Goal: Transaction & Acquisition: Purchase product/service

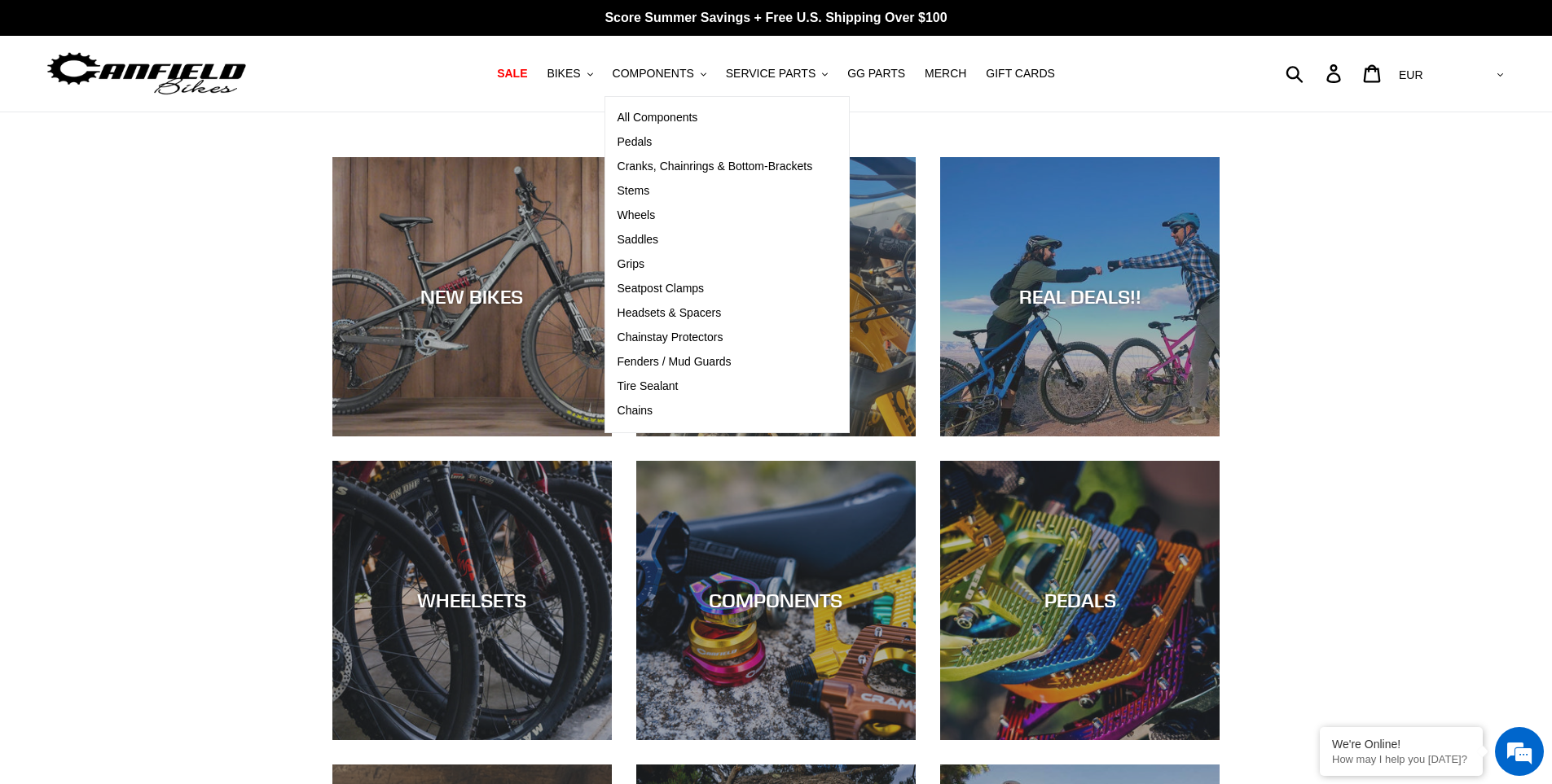
click at [104, 316] on div "NEW BIKES DEMO BIKES REAL DEALS!! WHEELSETS COMPONENTS PEDALS CRANKS" at bounding box center [776, 626] width 1552 height 939
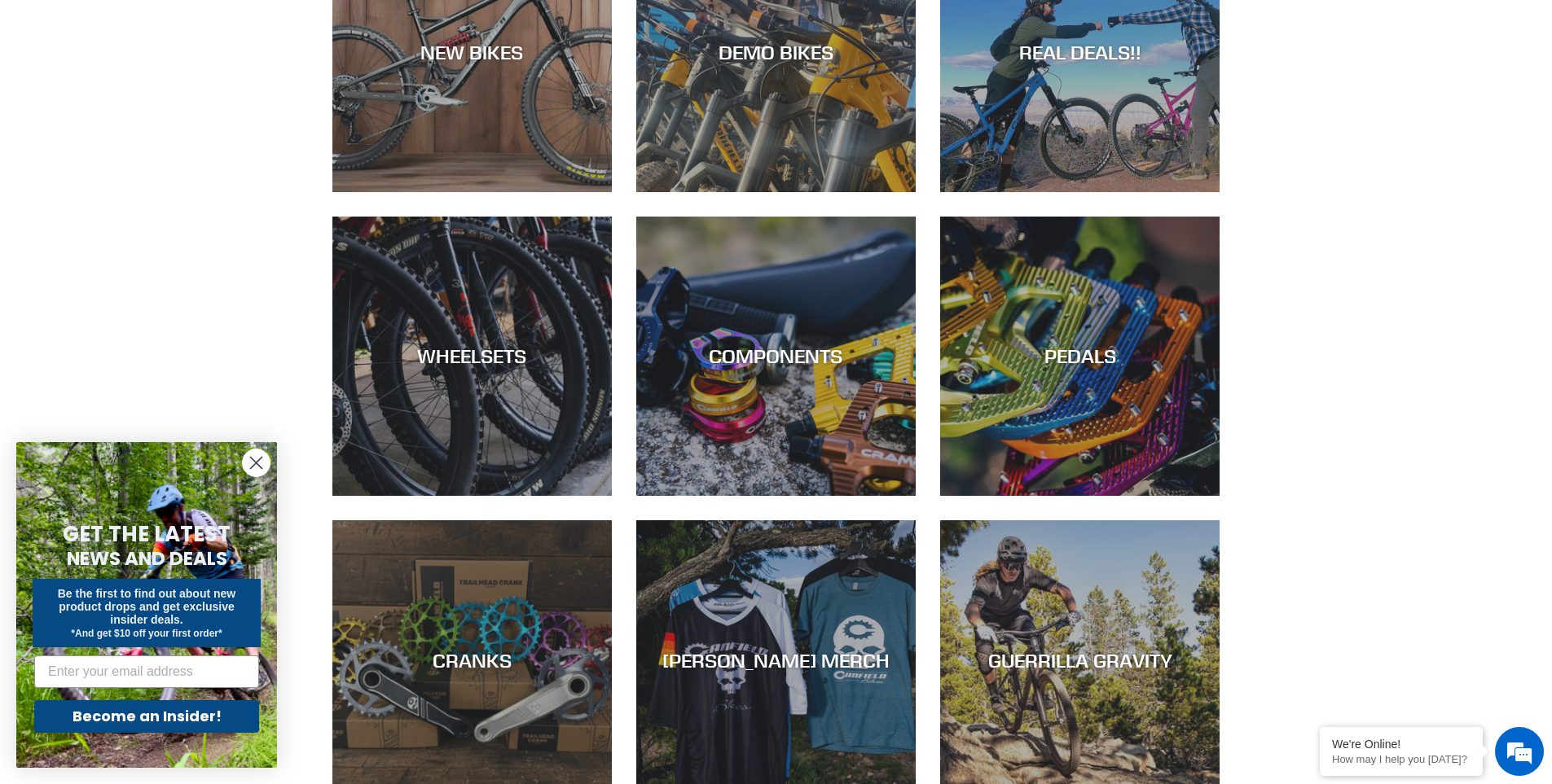
scroll to position [326, 0]
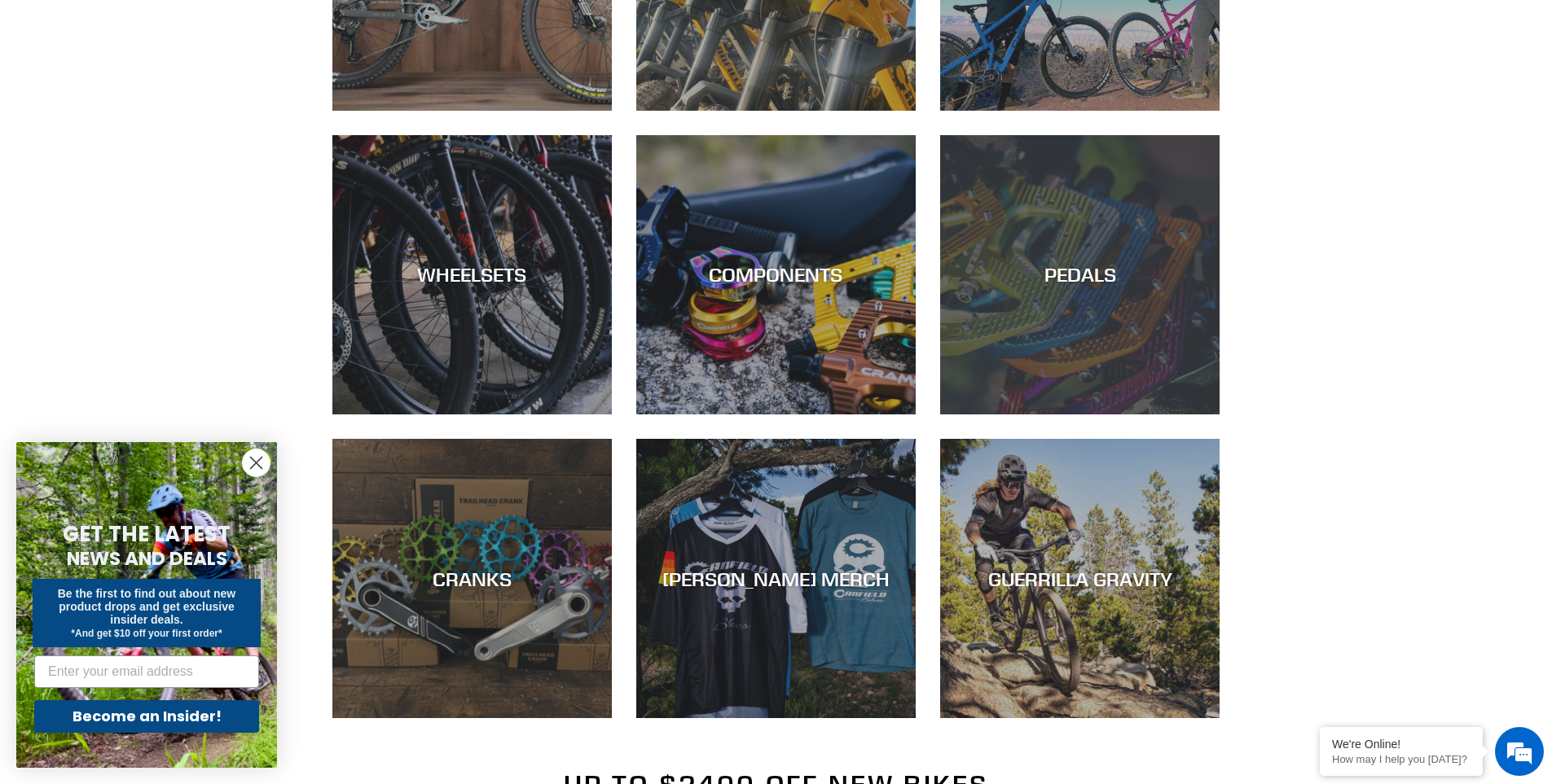
click at [1046, 266] on div "PEDALS" at bounding box center [1080, 275] width 279 height 24
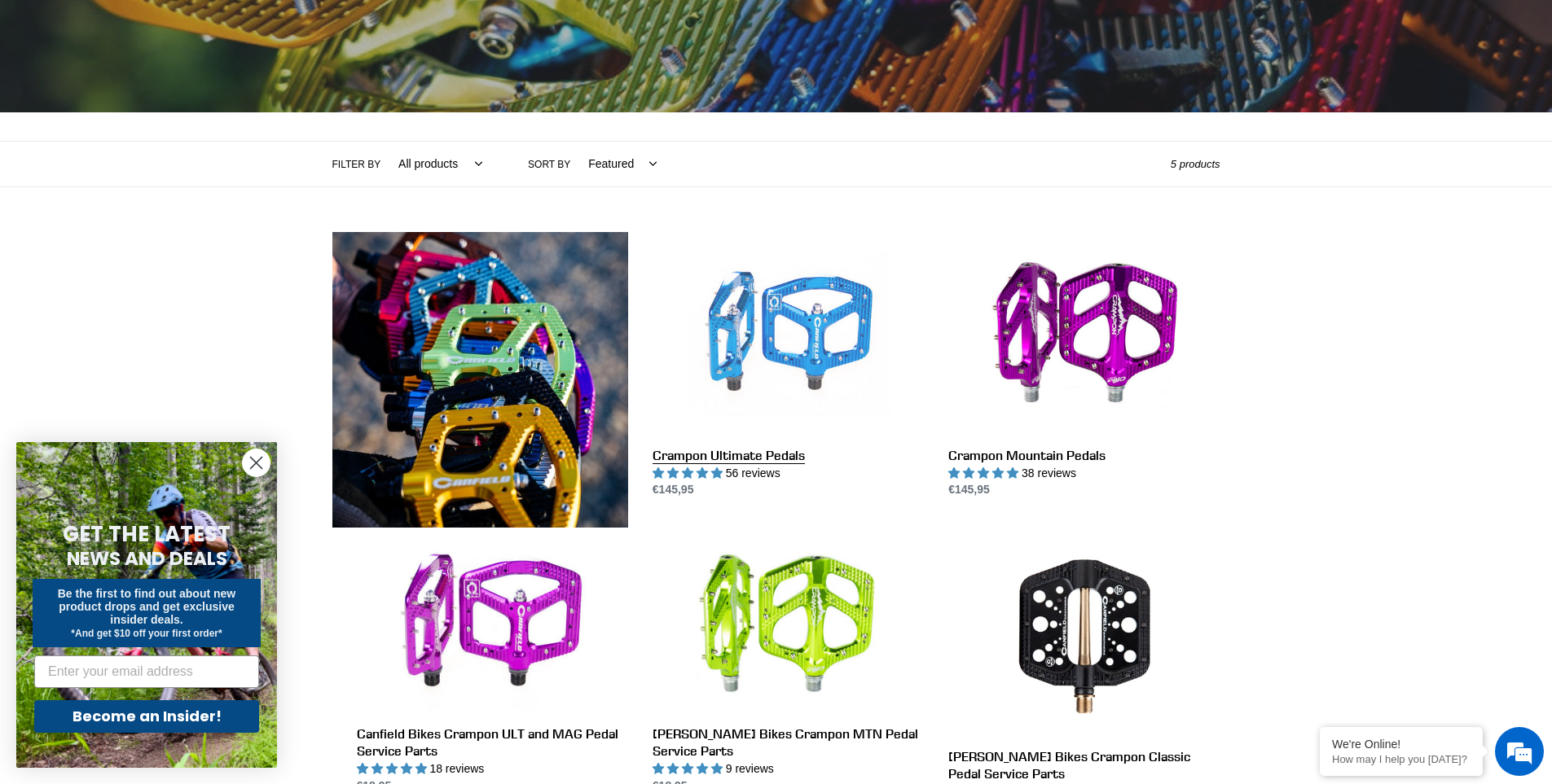
click at [797, 345] on link "Crampon Ultimate Pedals" at bounding box center [788, 365] width 271 height 267
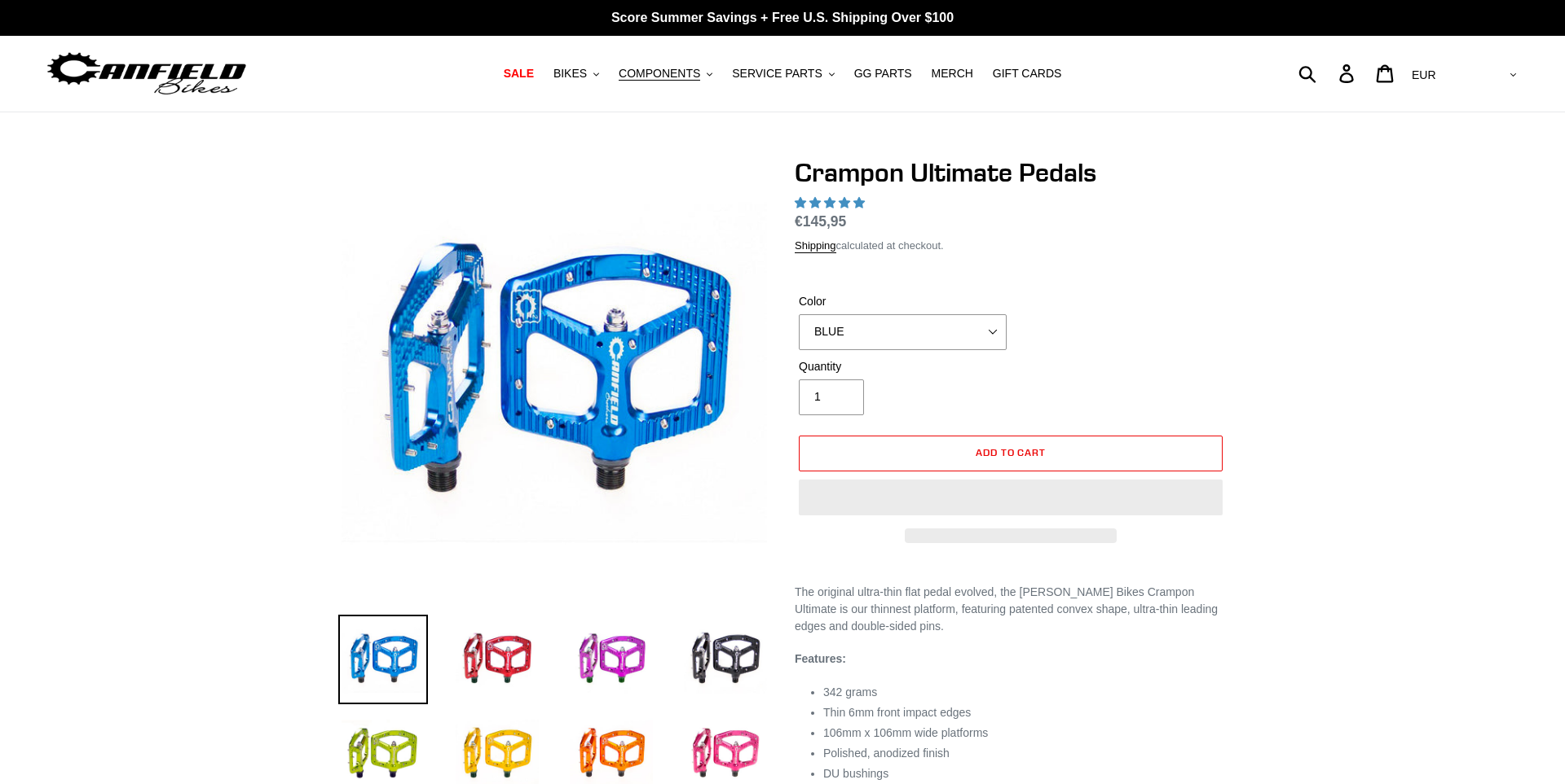
click at [535, 348] on img at bounding box center [553, 373] width 425 height 425
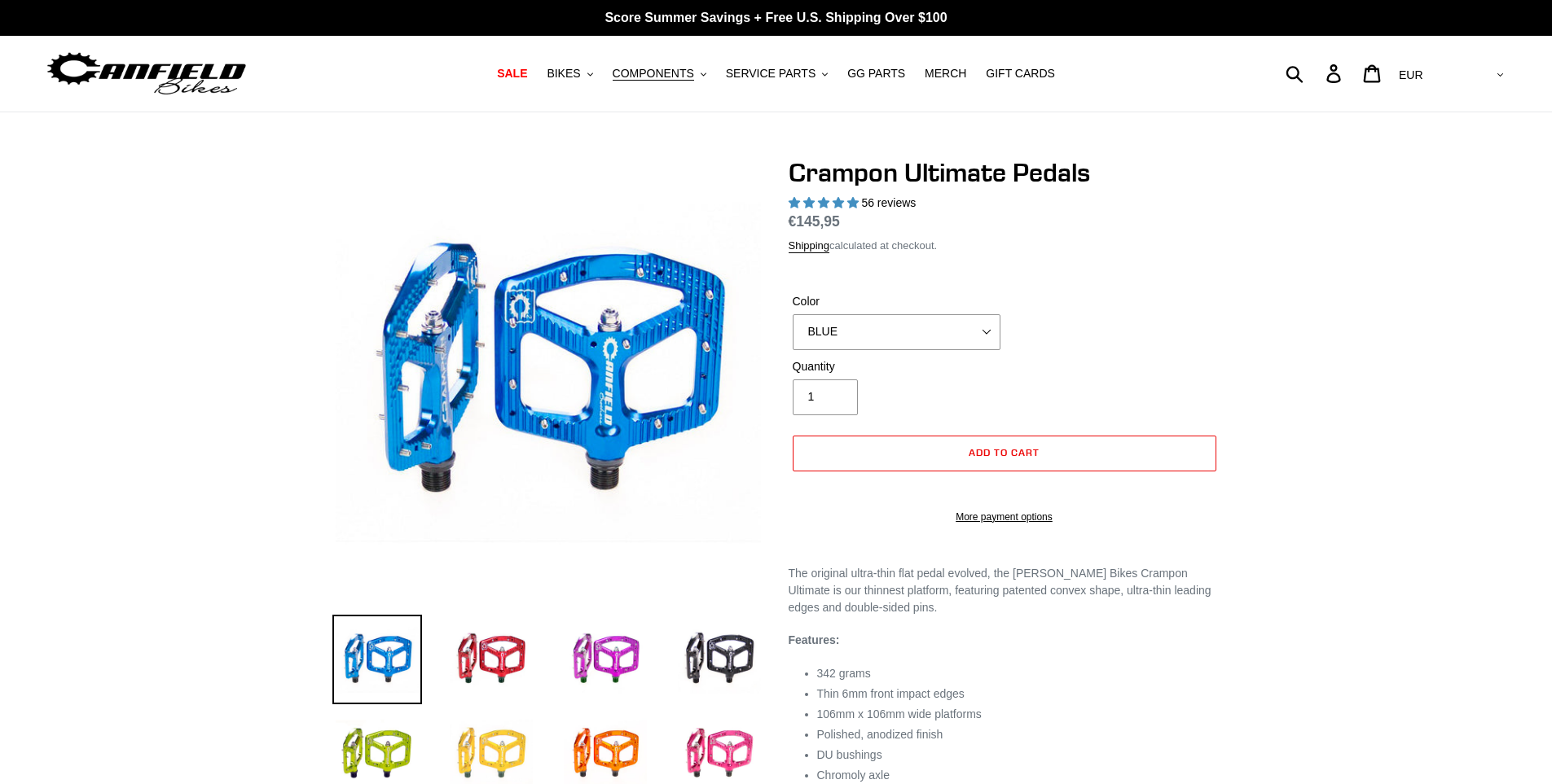
select select "highest-rating"
click at [503, 661] on img at bounding box center [491, 660] width 89 height 89
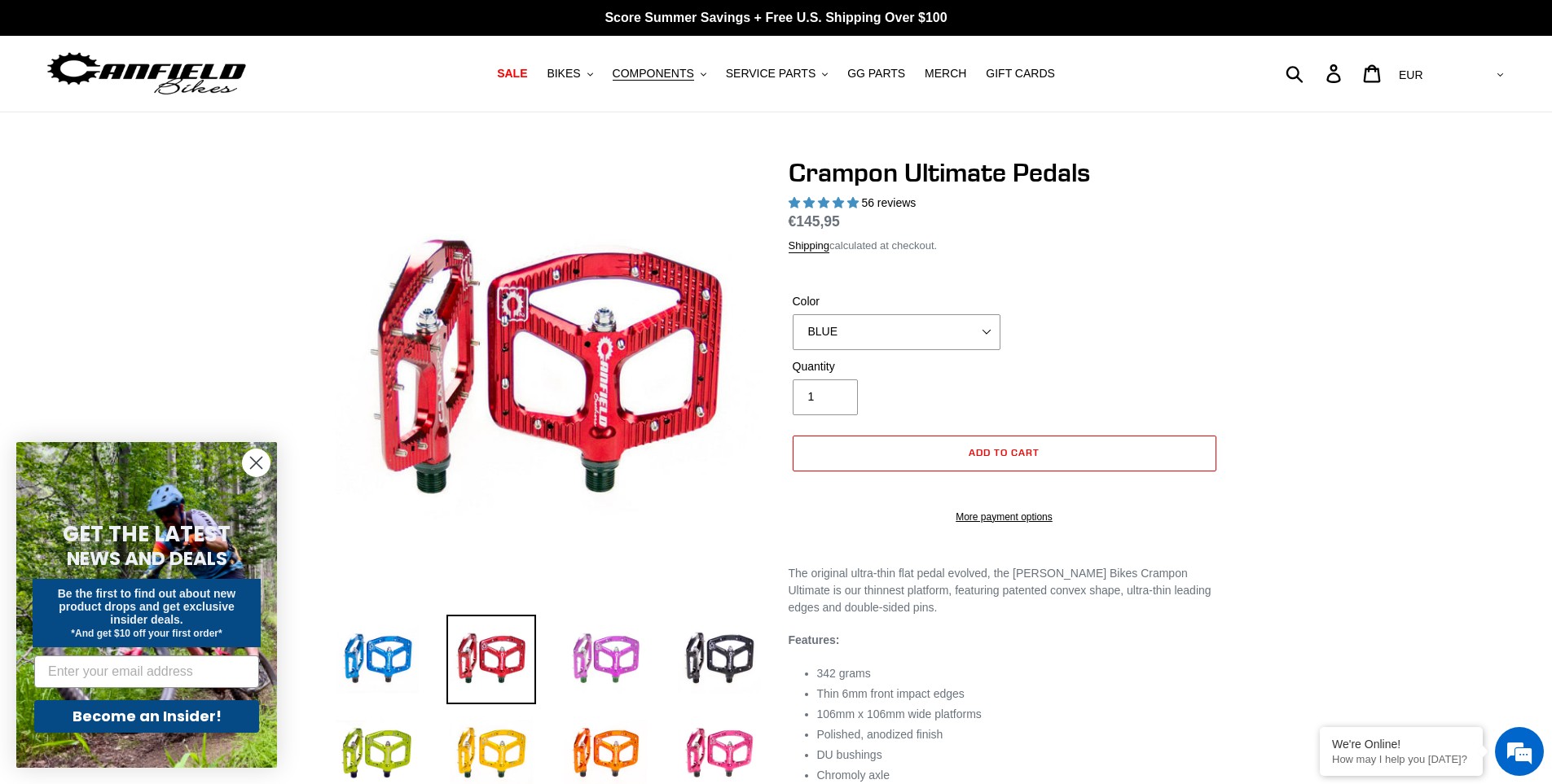
click at [605, 659] on img at bounding box center [605, 660] width 89 height 89
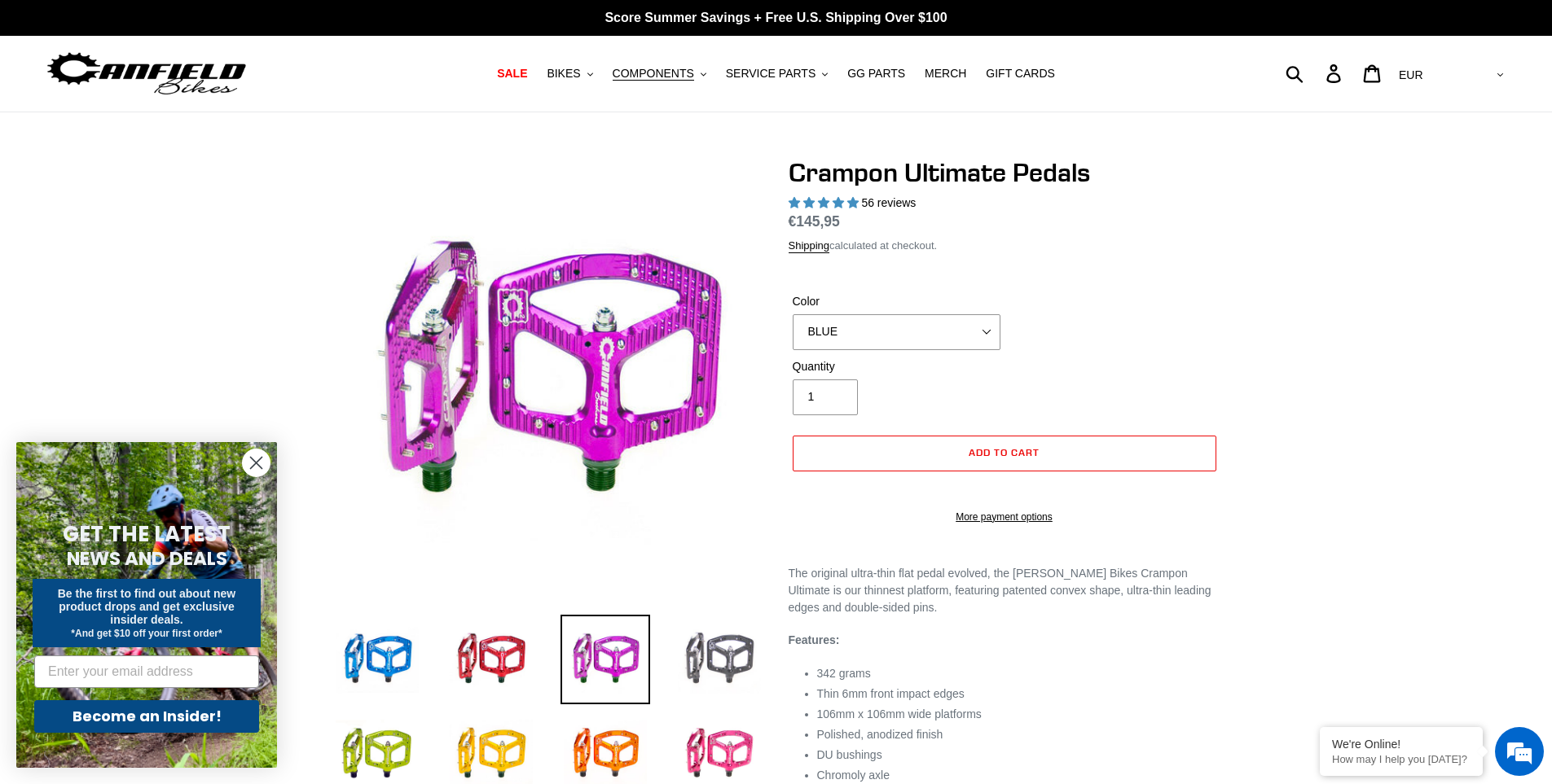
click at [729, 653] on img at bounding box center [719, 660] width 89 height 89
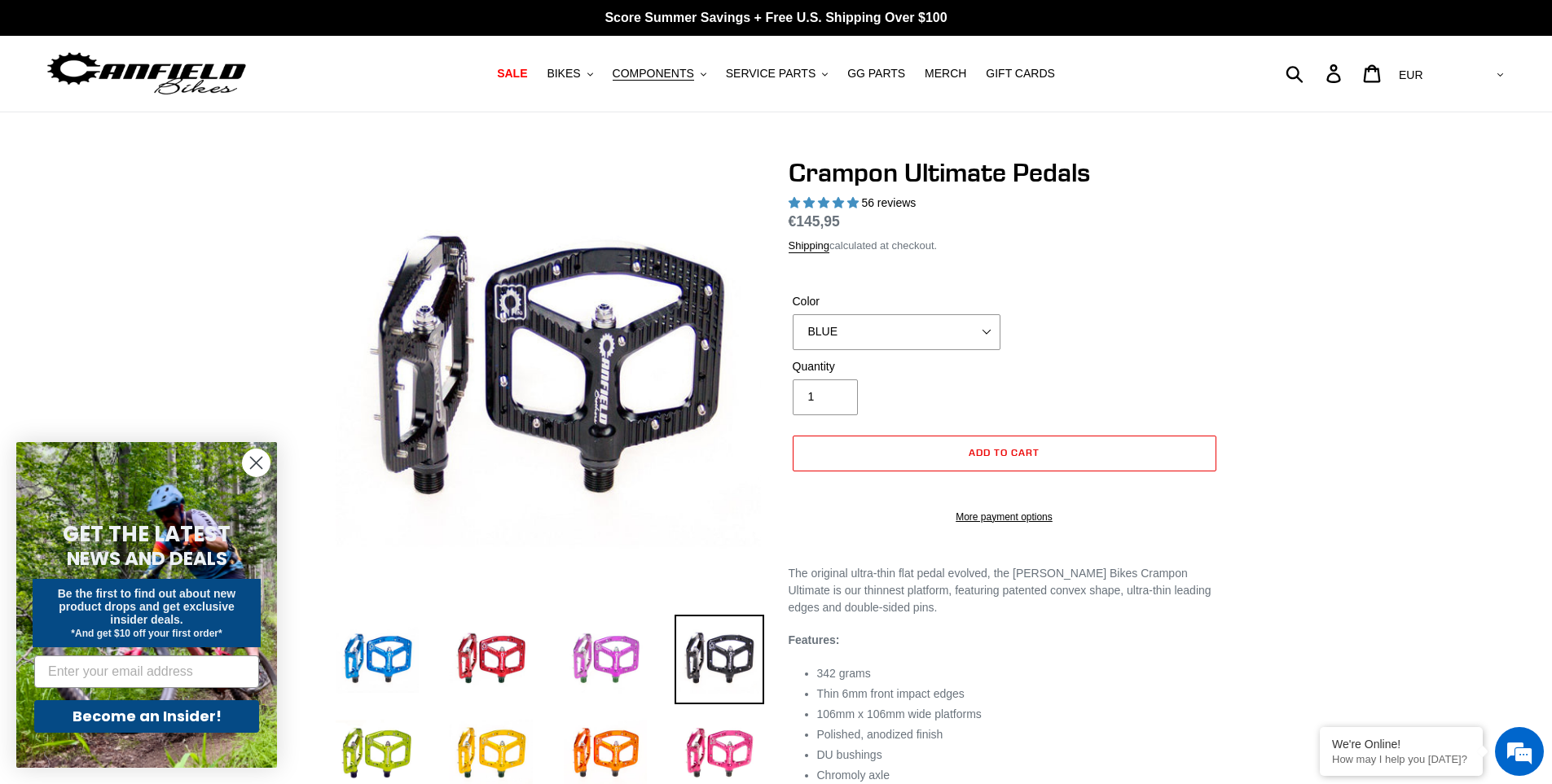
click at [643, 643] on img at bounding box center [605, 660] width 89 height 89
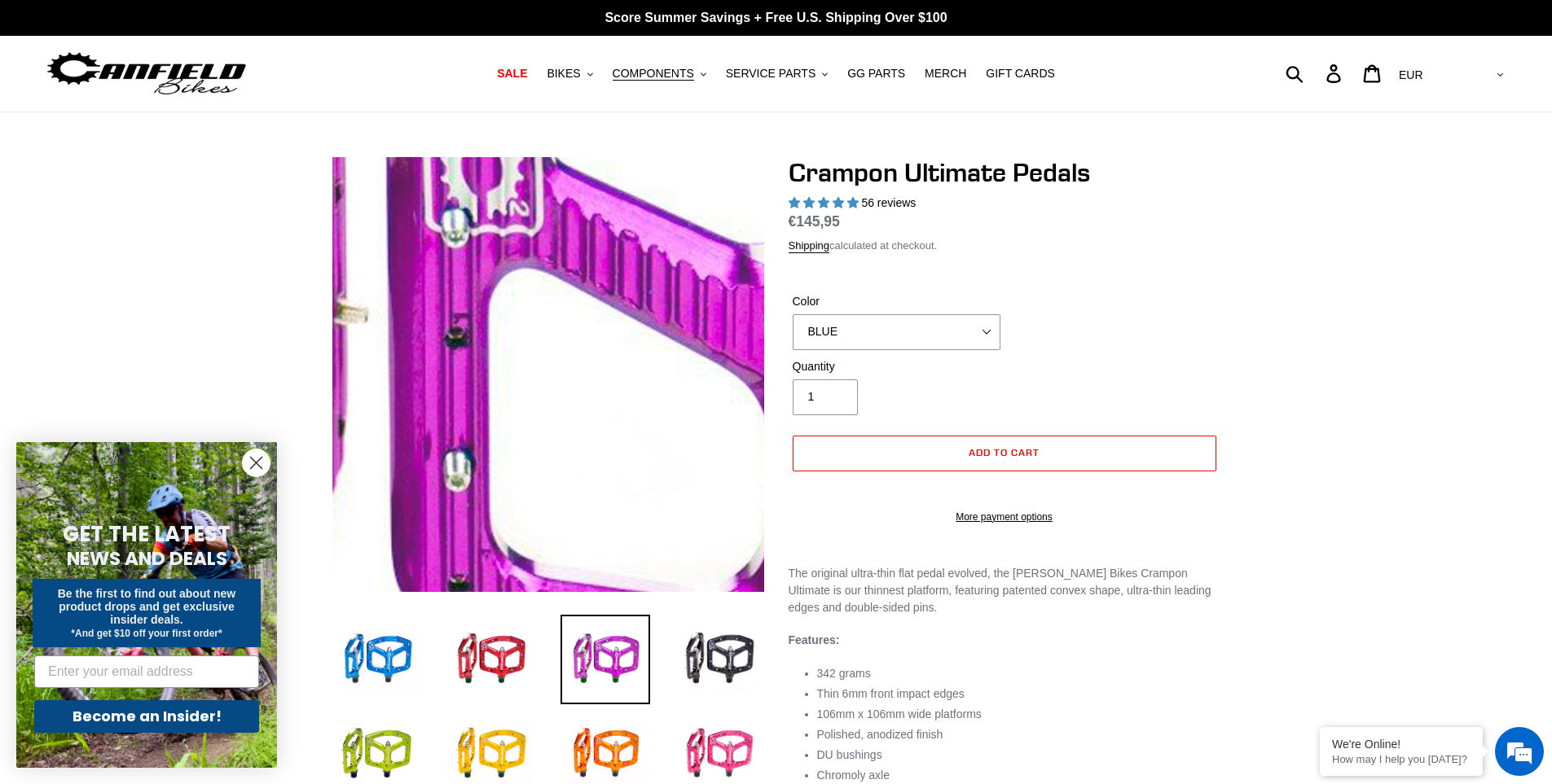
click at [522, 354] on img at bounding box center [621, 430] width 1668 height 1668
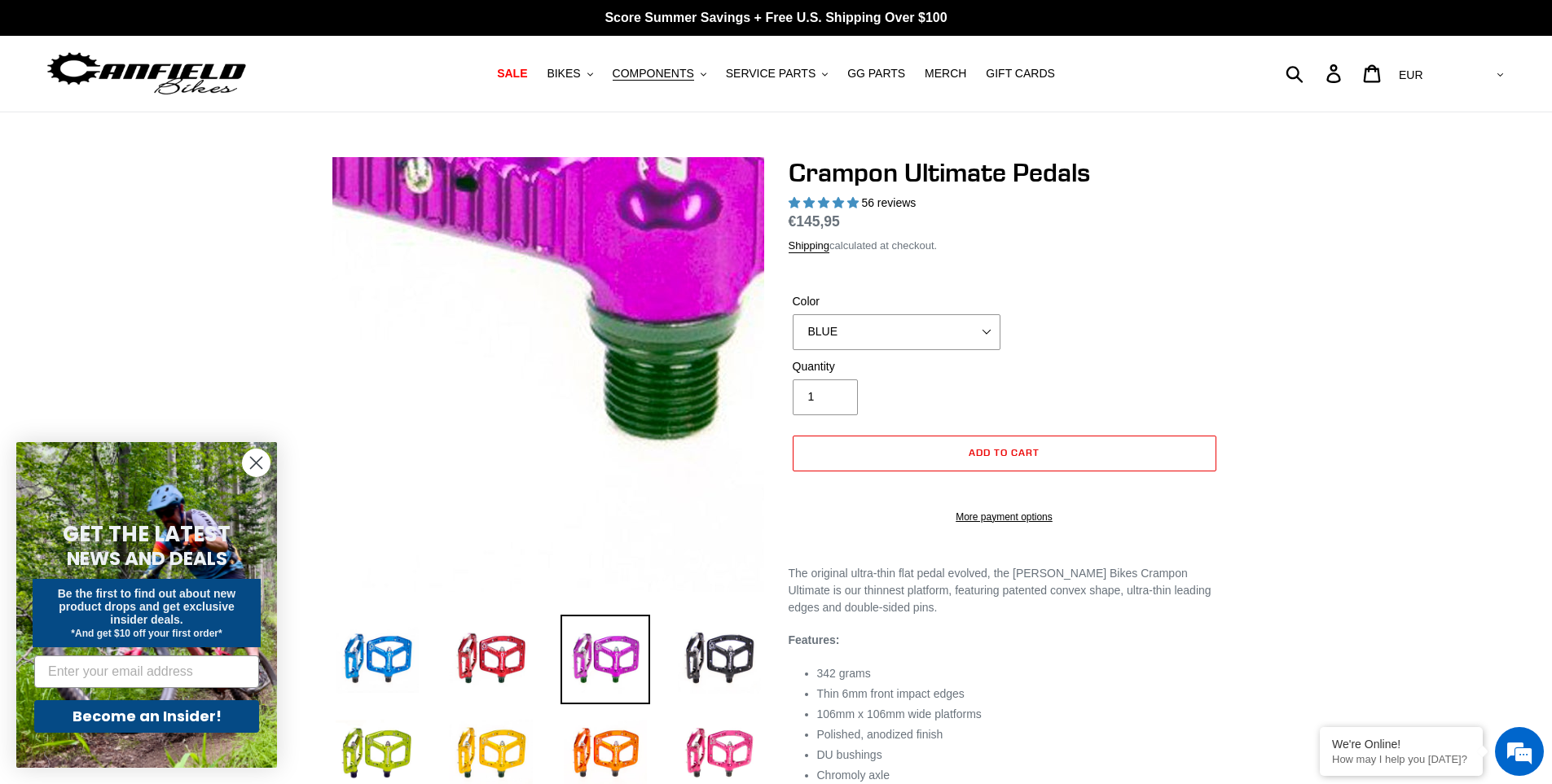
scroll to position [244, 0]
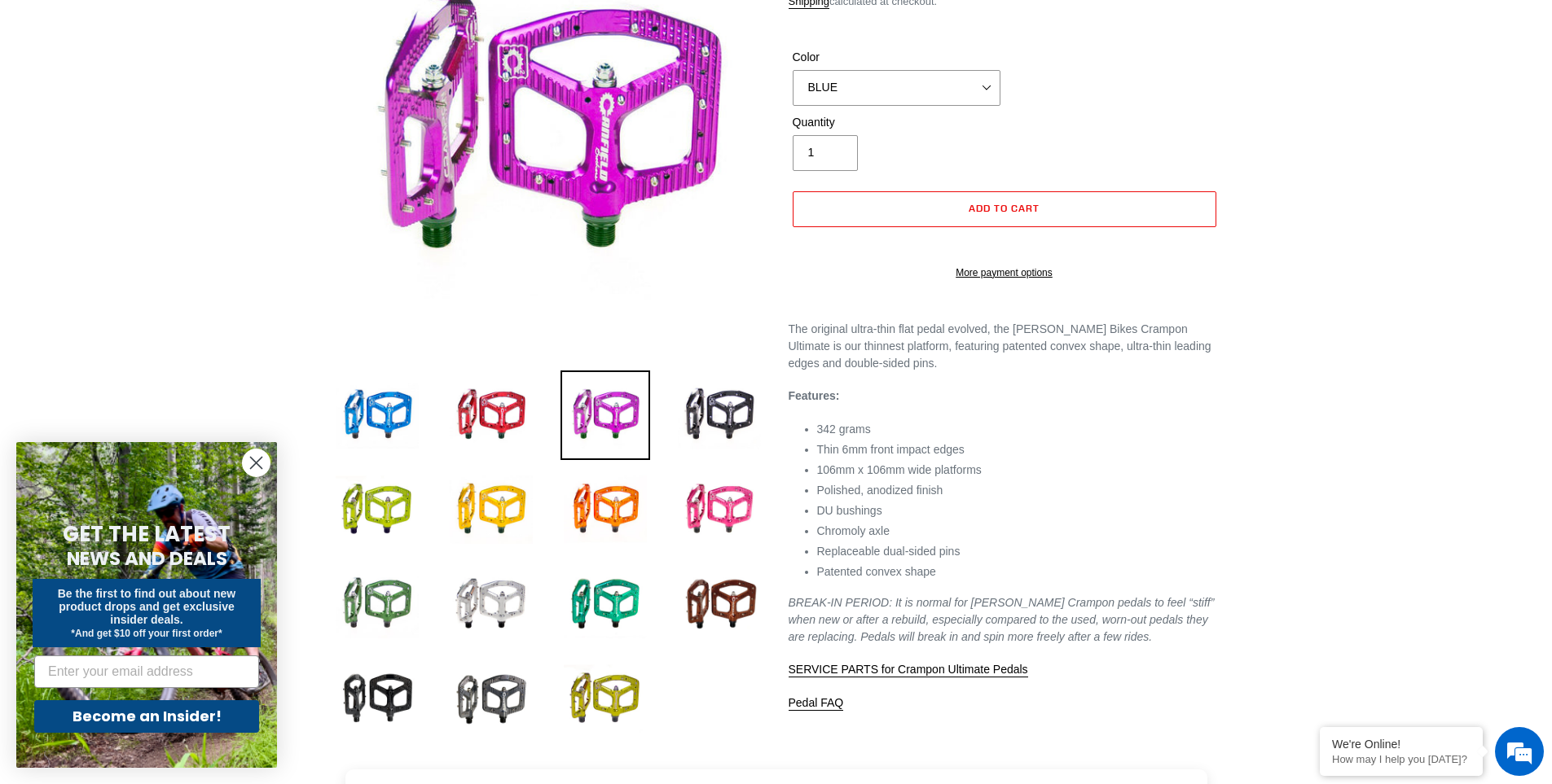
click at [433, 497] on li at bounding box center [479, 513] width 114 height 94
click at [419, 509] on img at bounding box center [377, 509] width 89 height 89
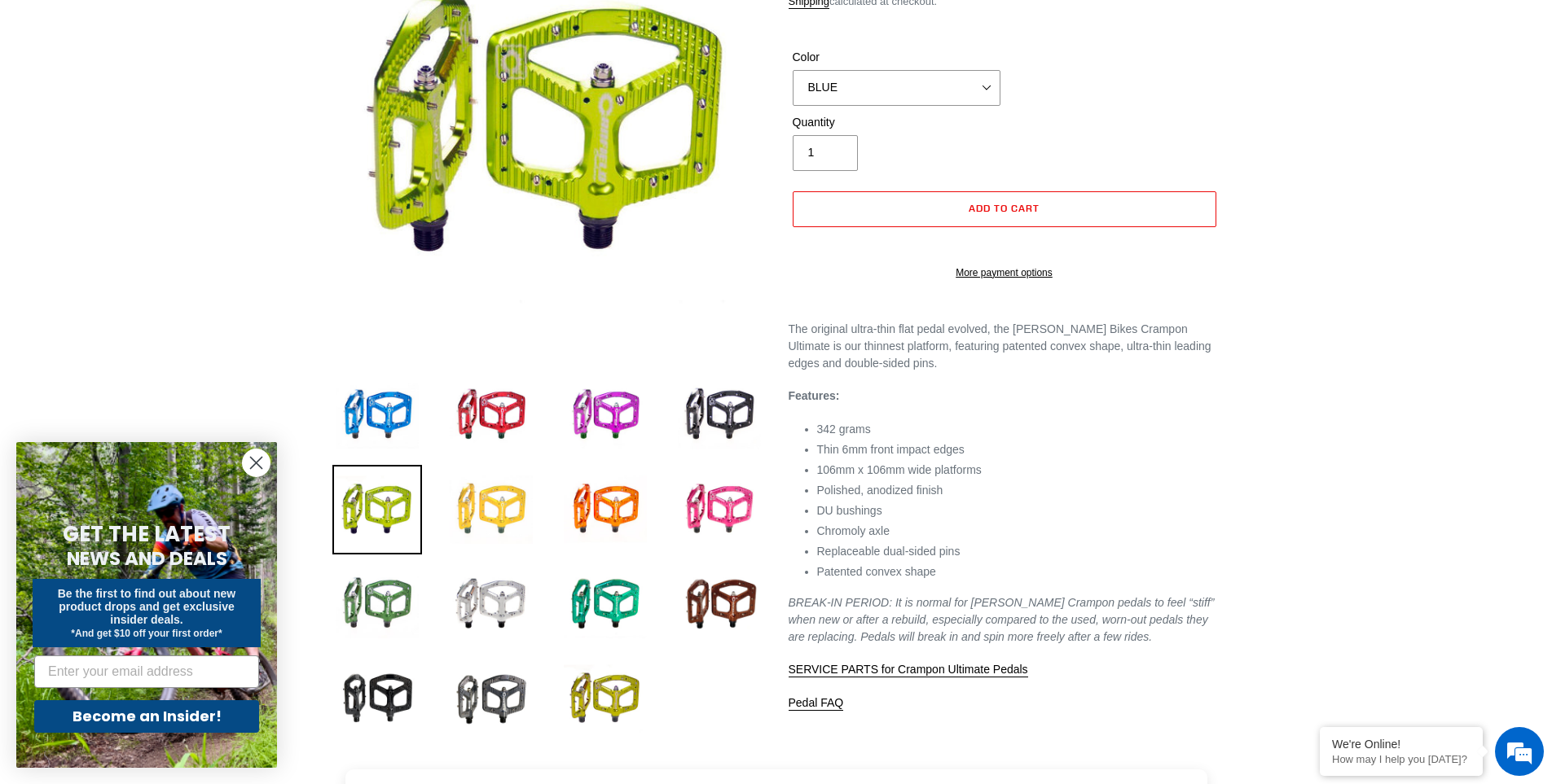
click at [496, 510] on img at bounding box center [491, 509] width 89 height 89
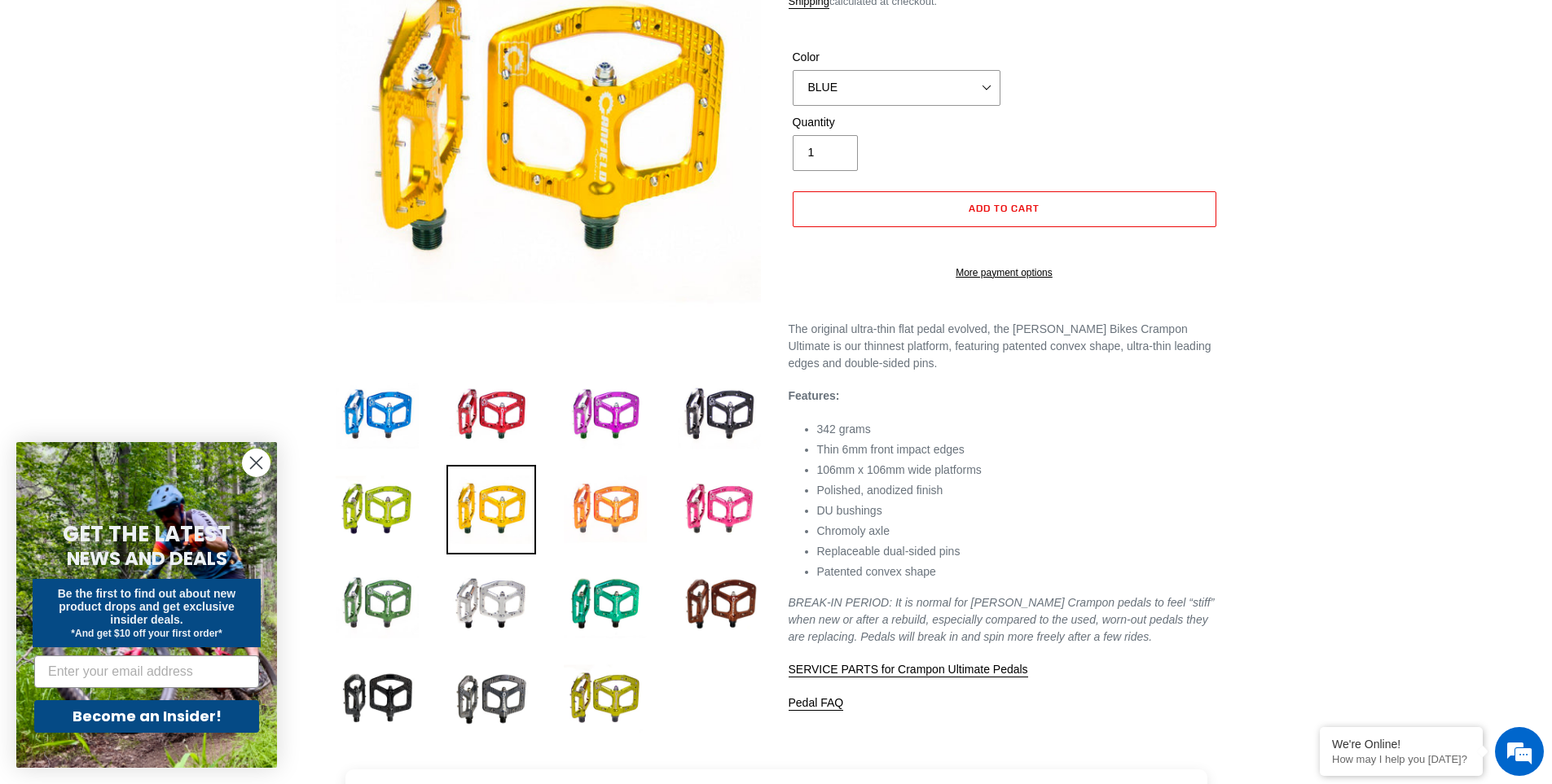
drag, startPoint x: 560, startPoint y: 515, endPoint x: 572, endPoint y: 516, distance: 12.0
click at [561, 515] on li at bounding box center [593, 513] width 114 height 94
click at [670, 517] on li at bounding box center [707, 513] width 114 height 94
click at [623, 516] on img at bounding box center [605, 509] width 89 height 89
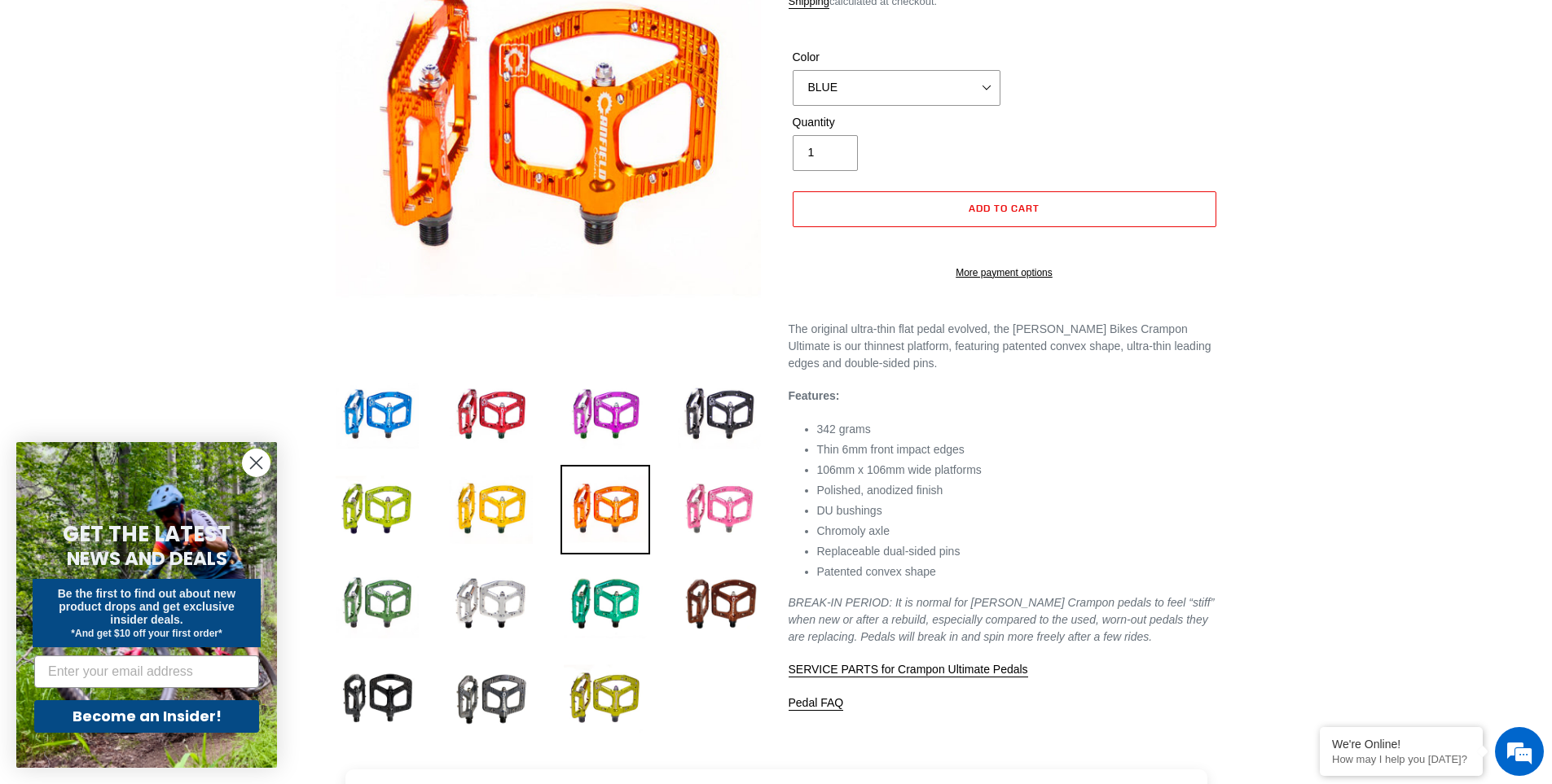
click at [695, 516] on img at bounding box center [719, 509] width 89 height 89
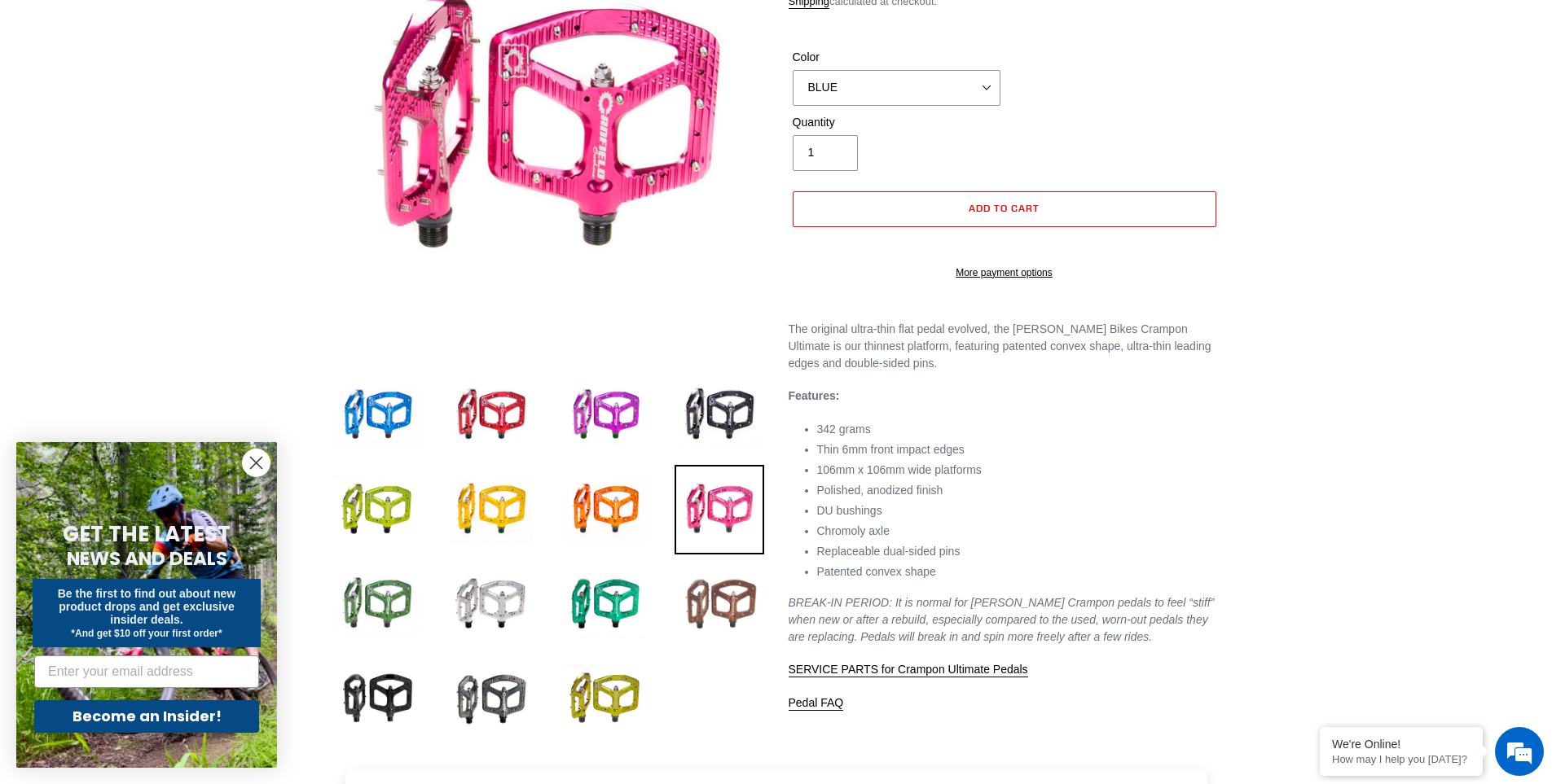
click at [699, 599] on img at bounding box center [719, 604] width 89 height 89
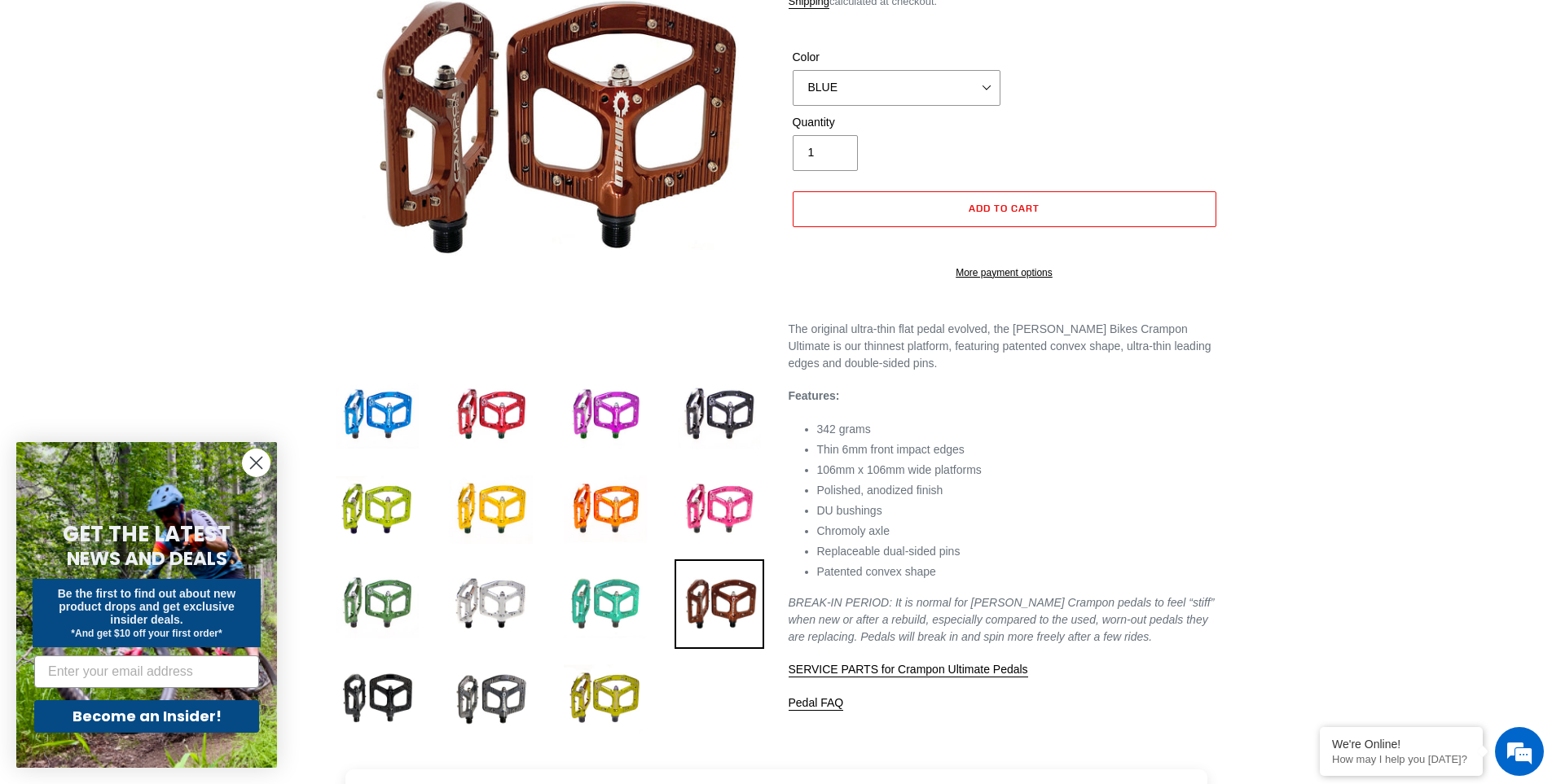
click at [593, 591] on img at bounding box center [605, 604] width 89 height 89
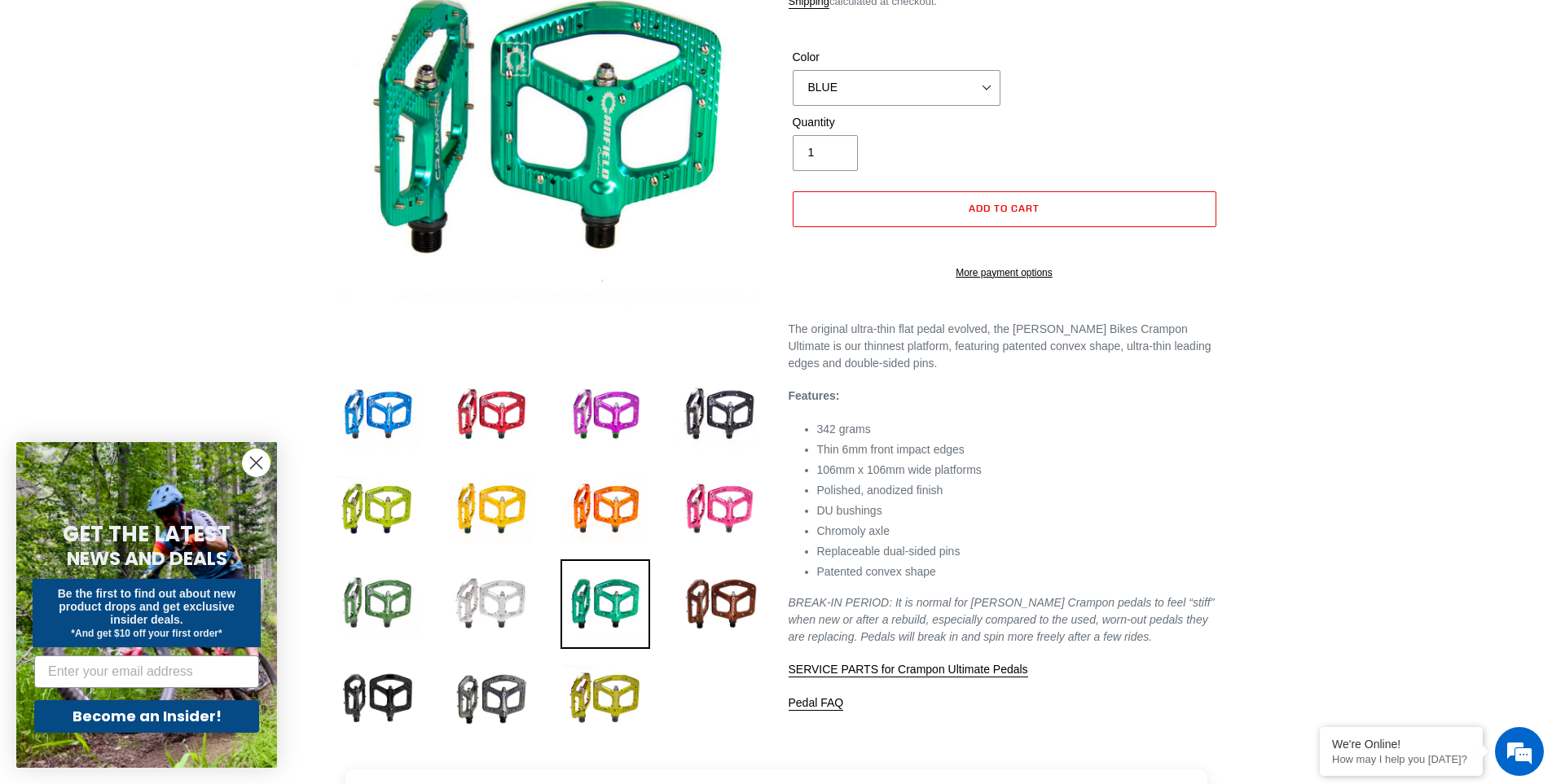
click at [493, 593] on img at bounding box center [491, 604] width 89 height 89
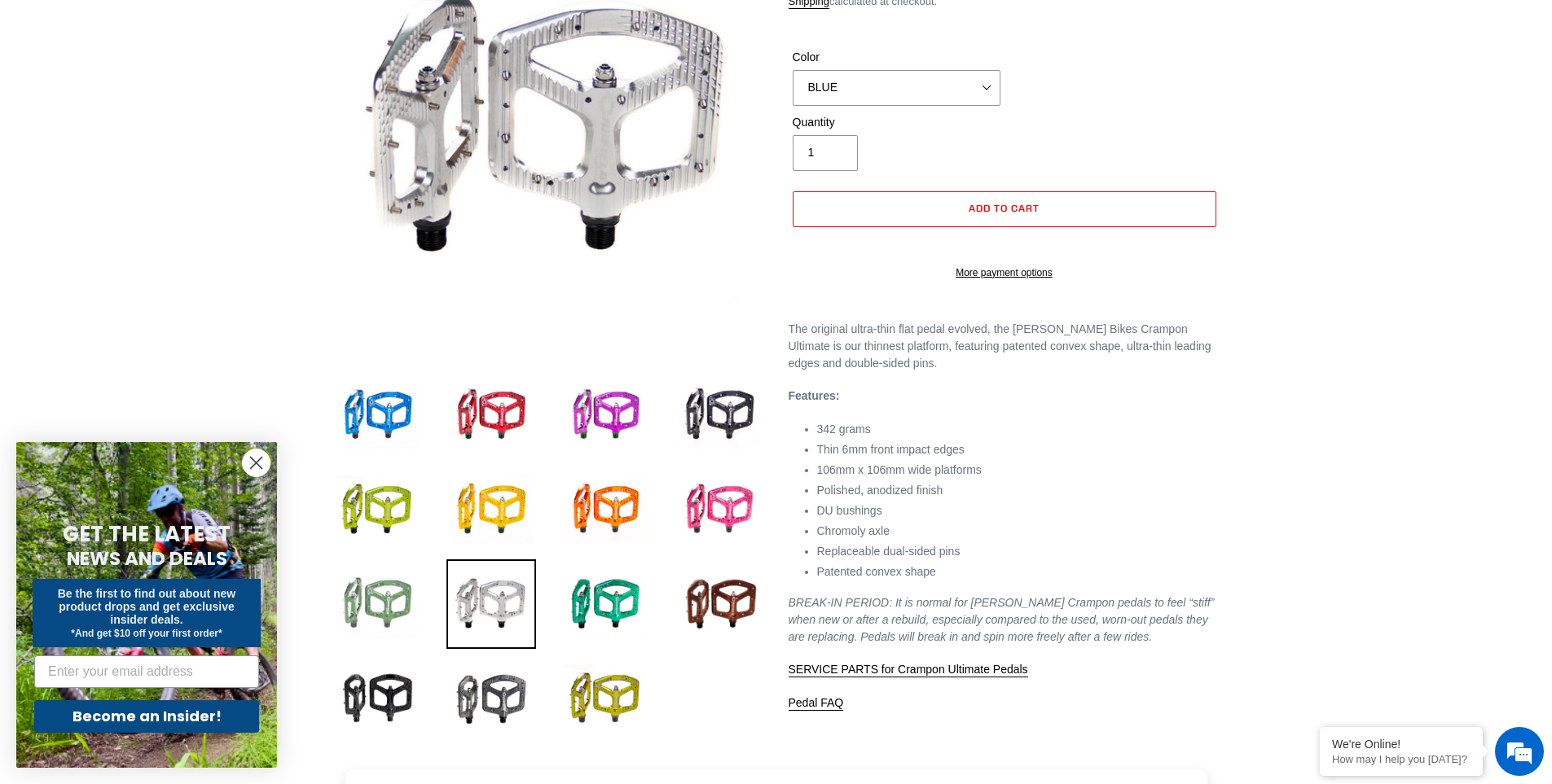
click at [354, 599] on img at bounding box center [377, 604] width 89 height 89
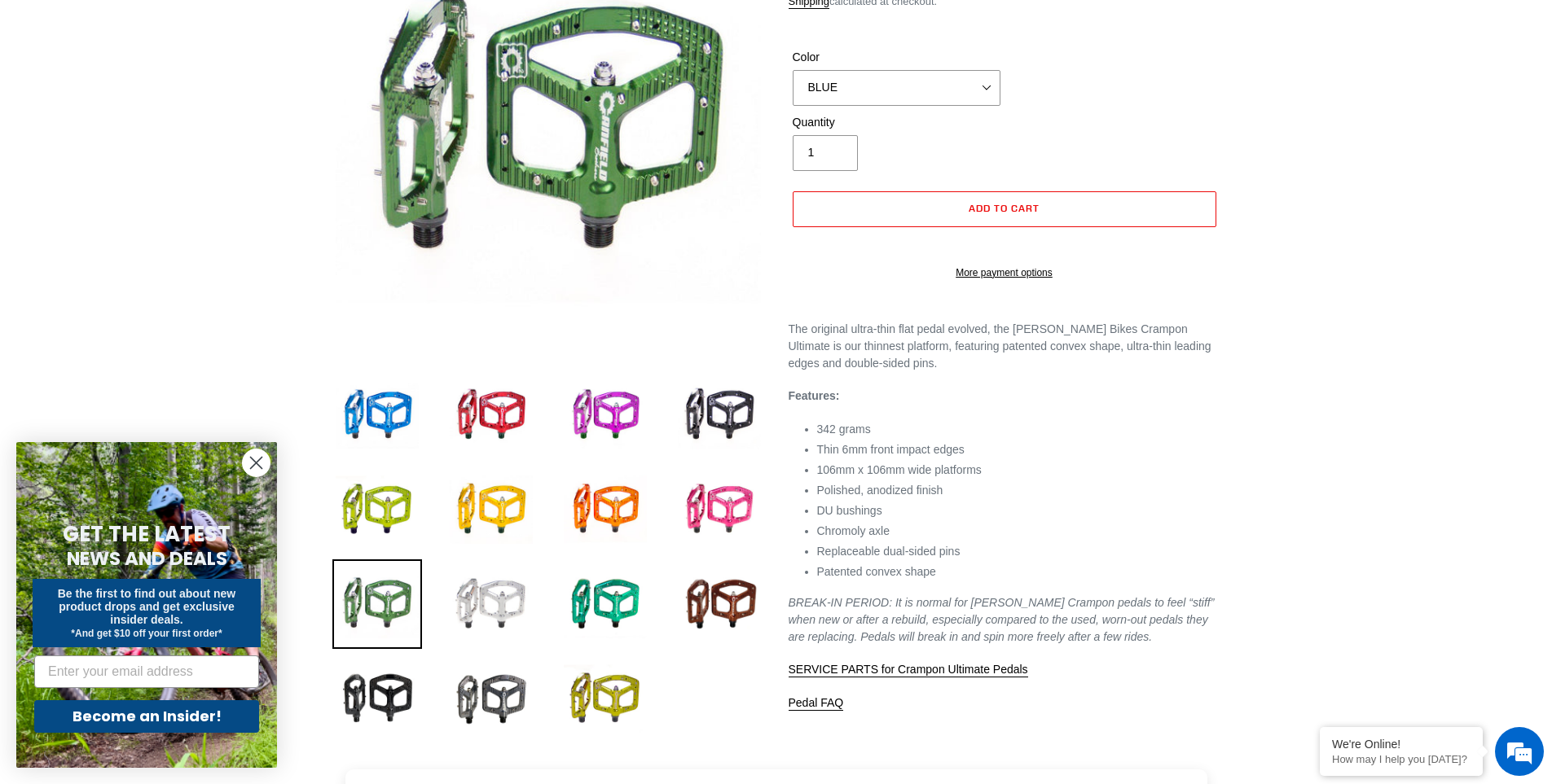
click at [488, 607] on img at bounding box center [491, 604] width 89 height 89
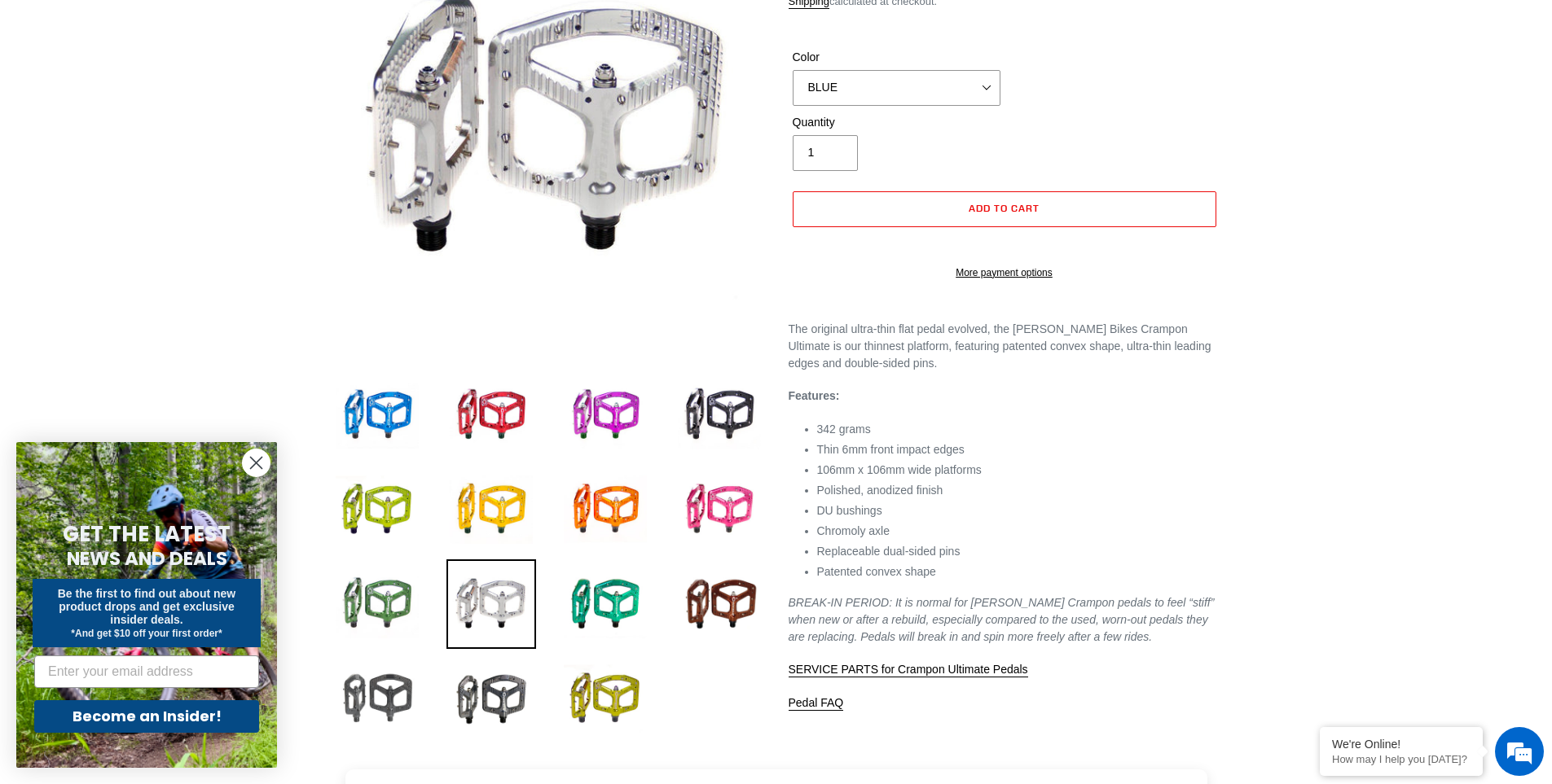
click at [395, 692] on img at bounding box center [377, 698] width 89 height 89
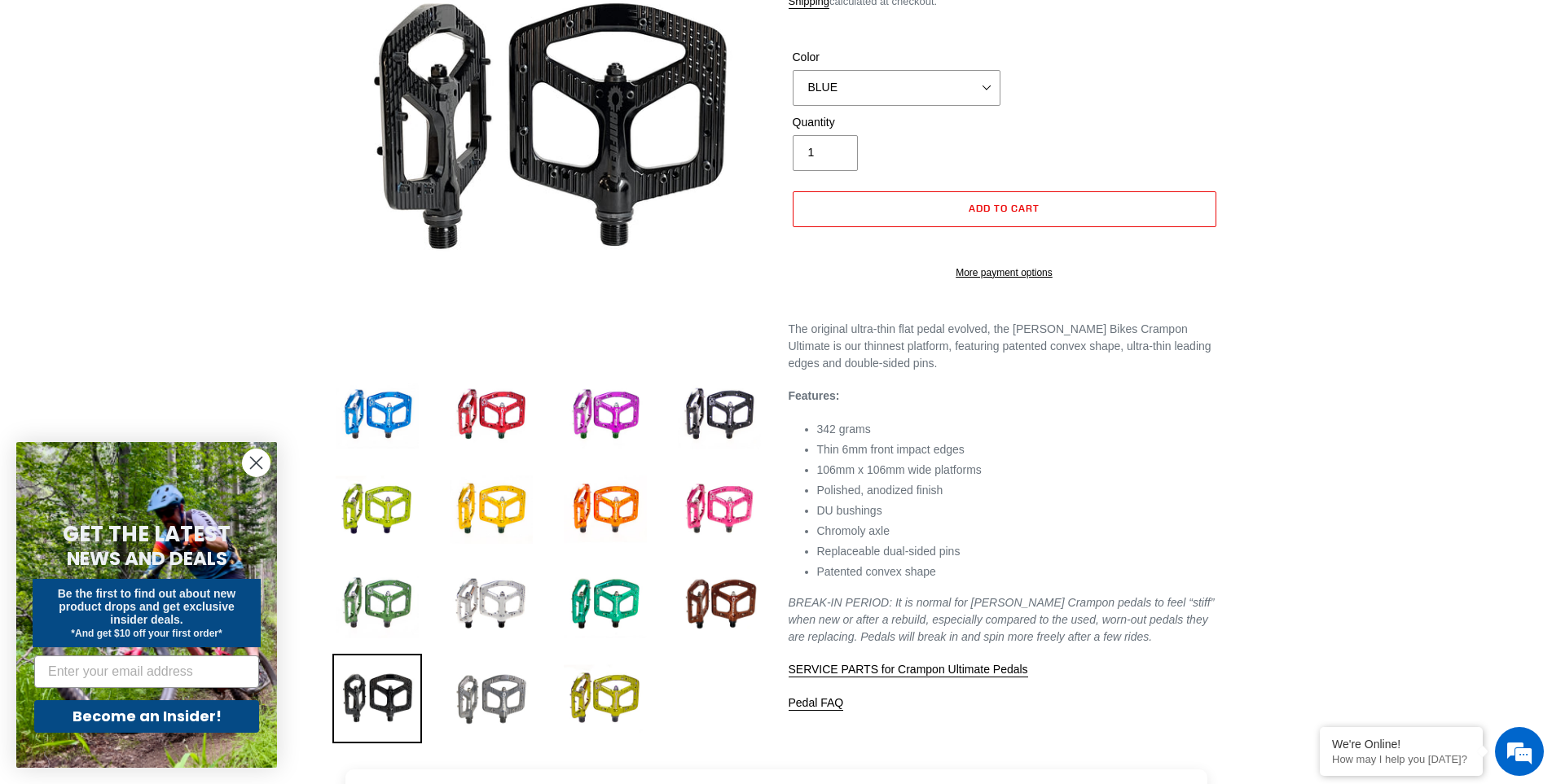
click at [496, 698] on img at bounding box center [491, 698] width 89 height 89
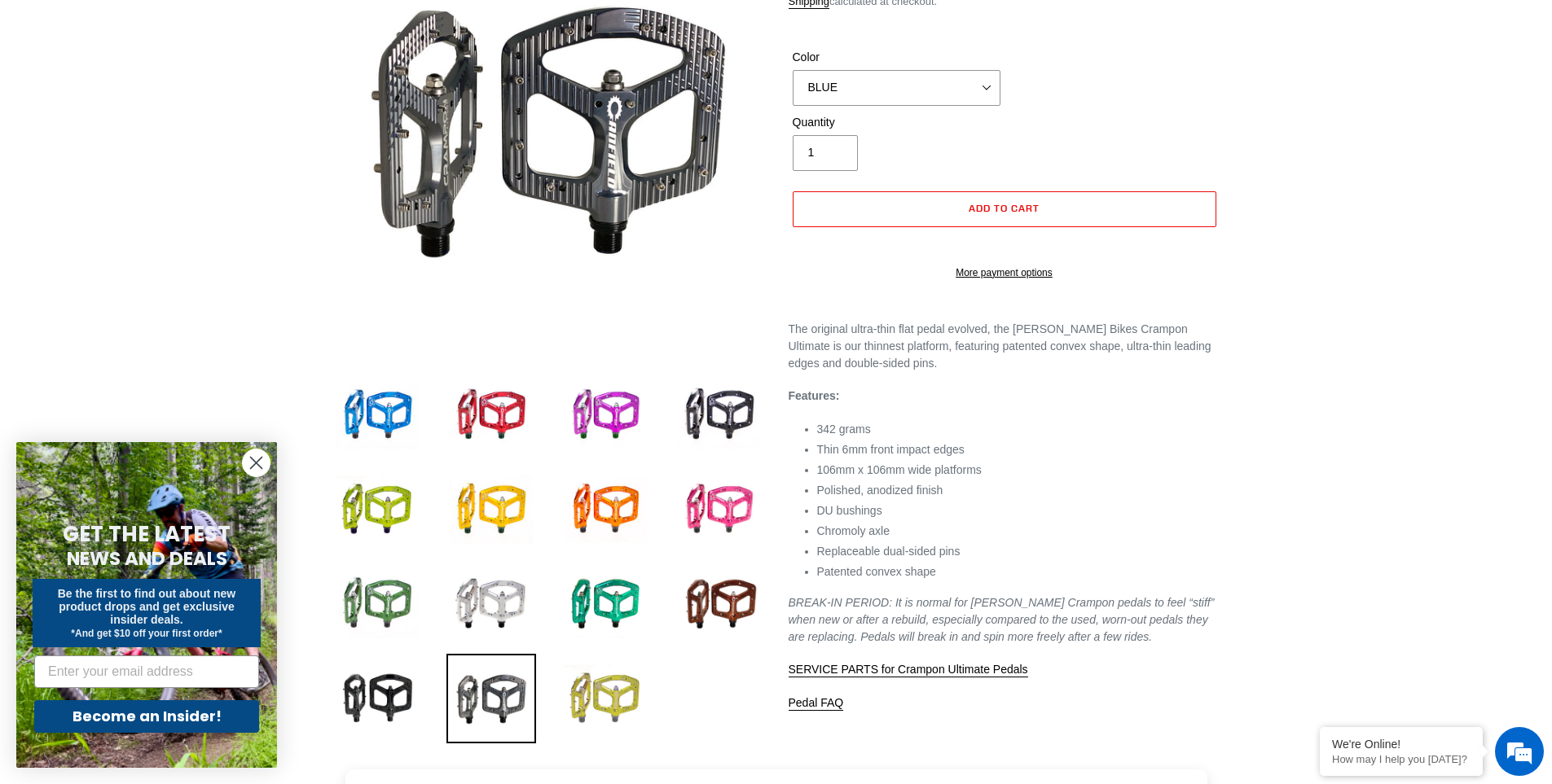
click at [587, 698] on img at bounding box center [605, 698] width 89 height 89
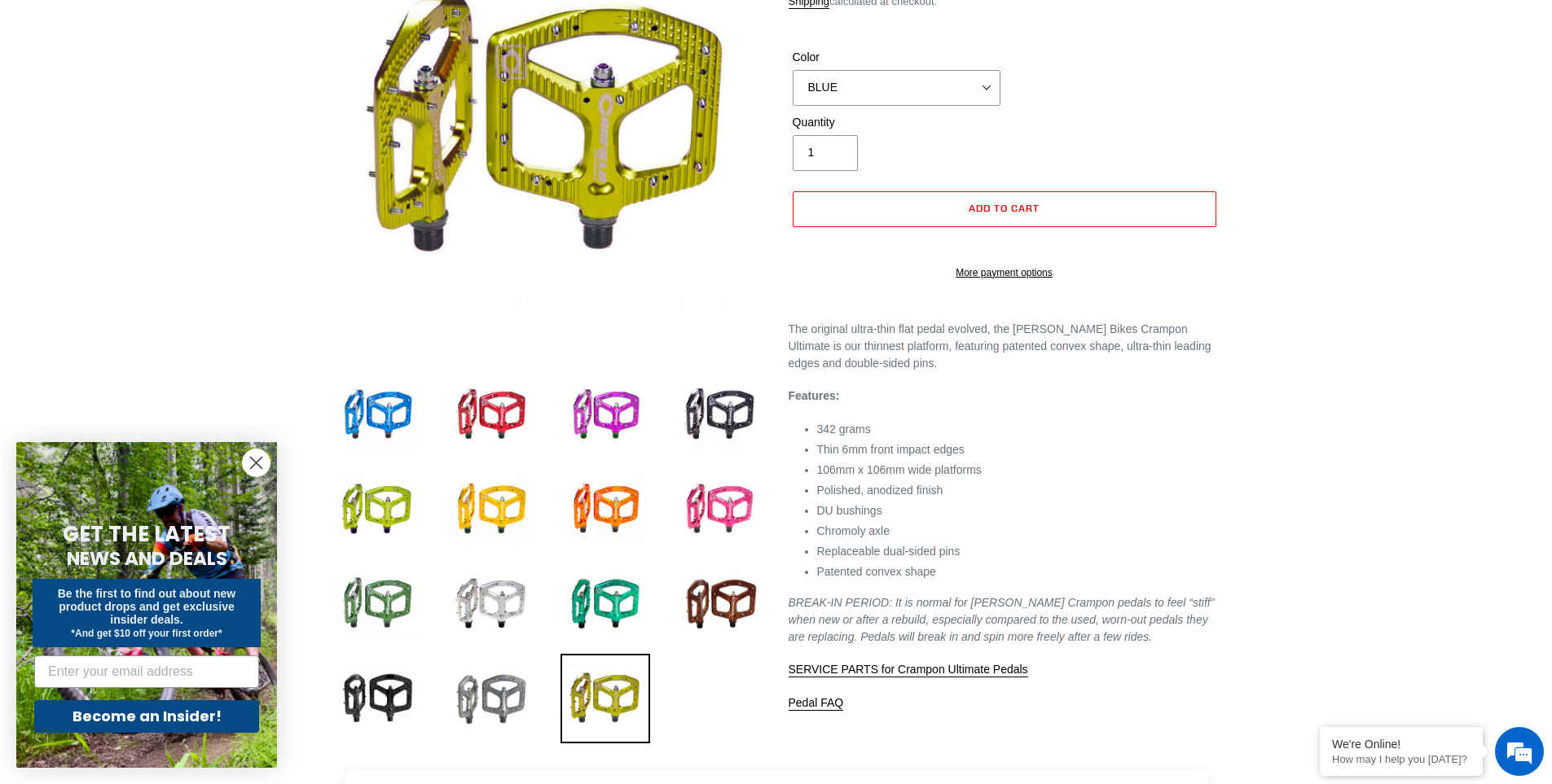
click at [493, 698] on img at bounding box center [491, 698] width 89 height 89
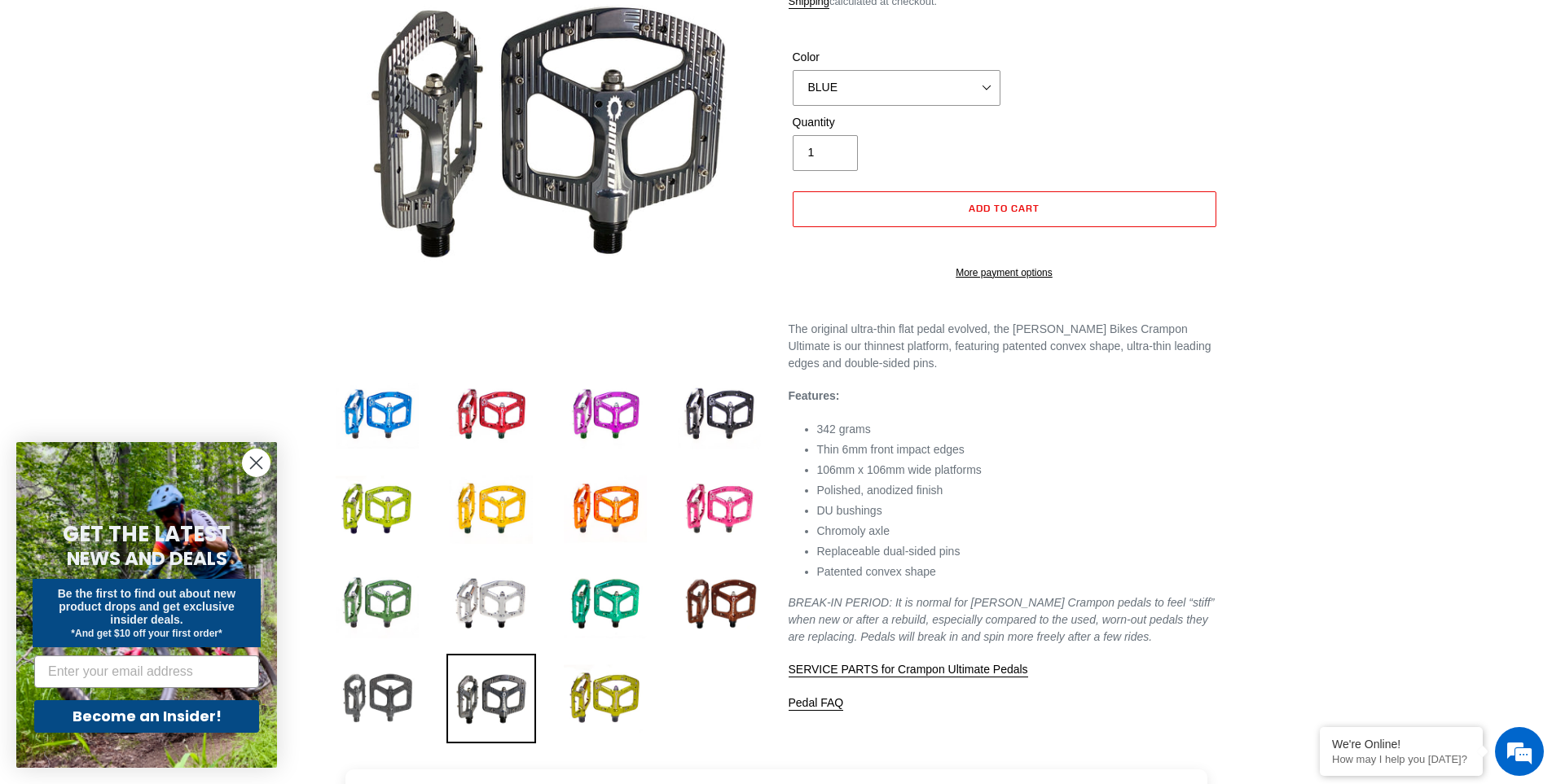
click at [382, 692] on img at bounding box center [377, 698] width 89 height 89
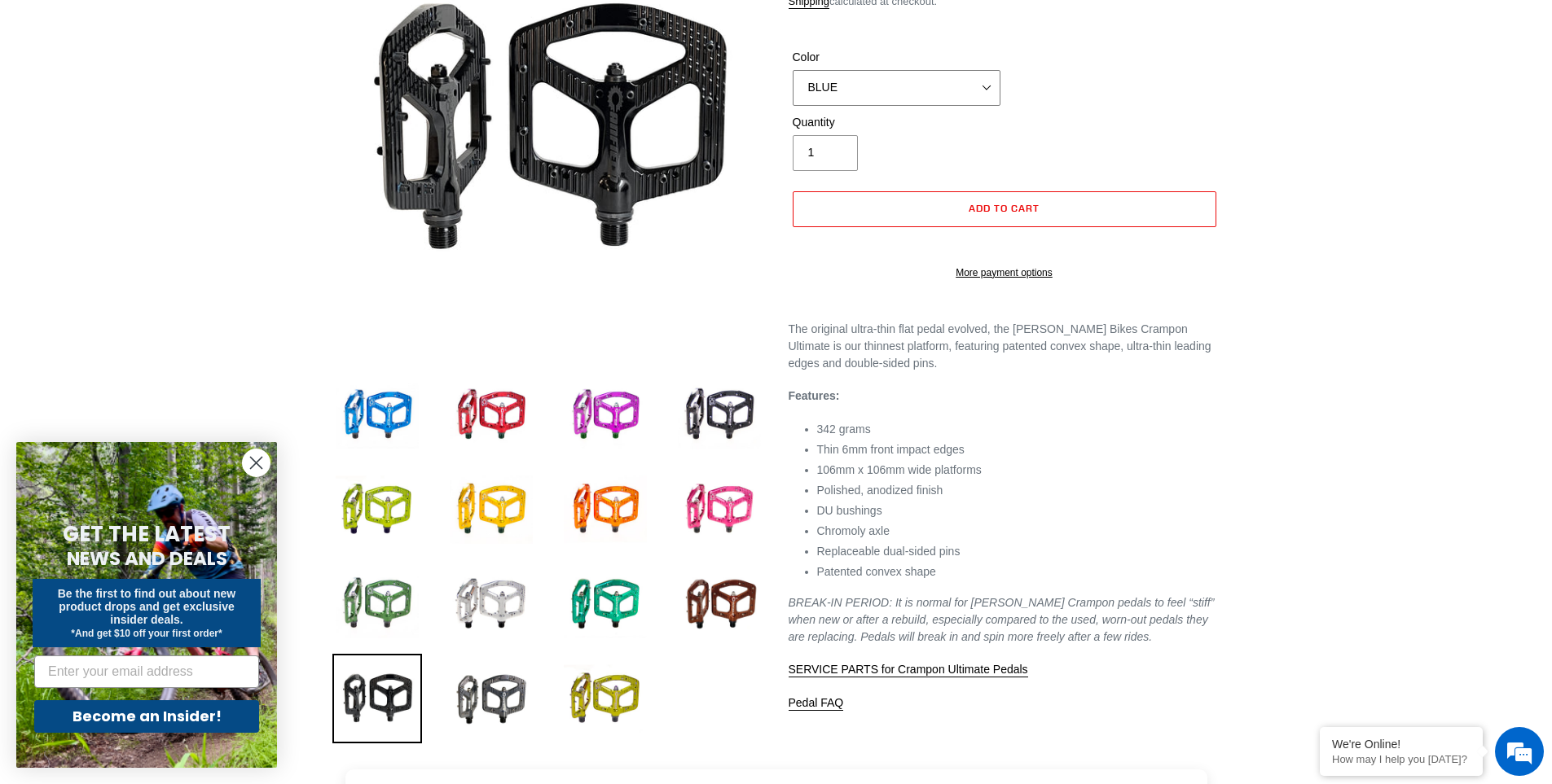
click at [887, 73] on select "BLUE RED PURPLE STEALTH BRONZE GREY TURQUOISE BLACK POLISHED BAJA GOLD PNW GREE…" at bounding box center [896, 88] width 208 height 36
click at [887, 72] on select "BLUE RED PURPLE STEALTH BRONZE GREY TURQUOISE BLACK POLISHED BAJA GOLD PNW GREE…" at bounding box center [896, 88] width 208 height 36
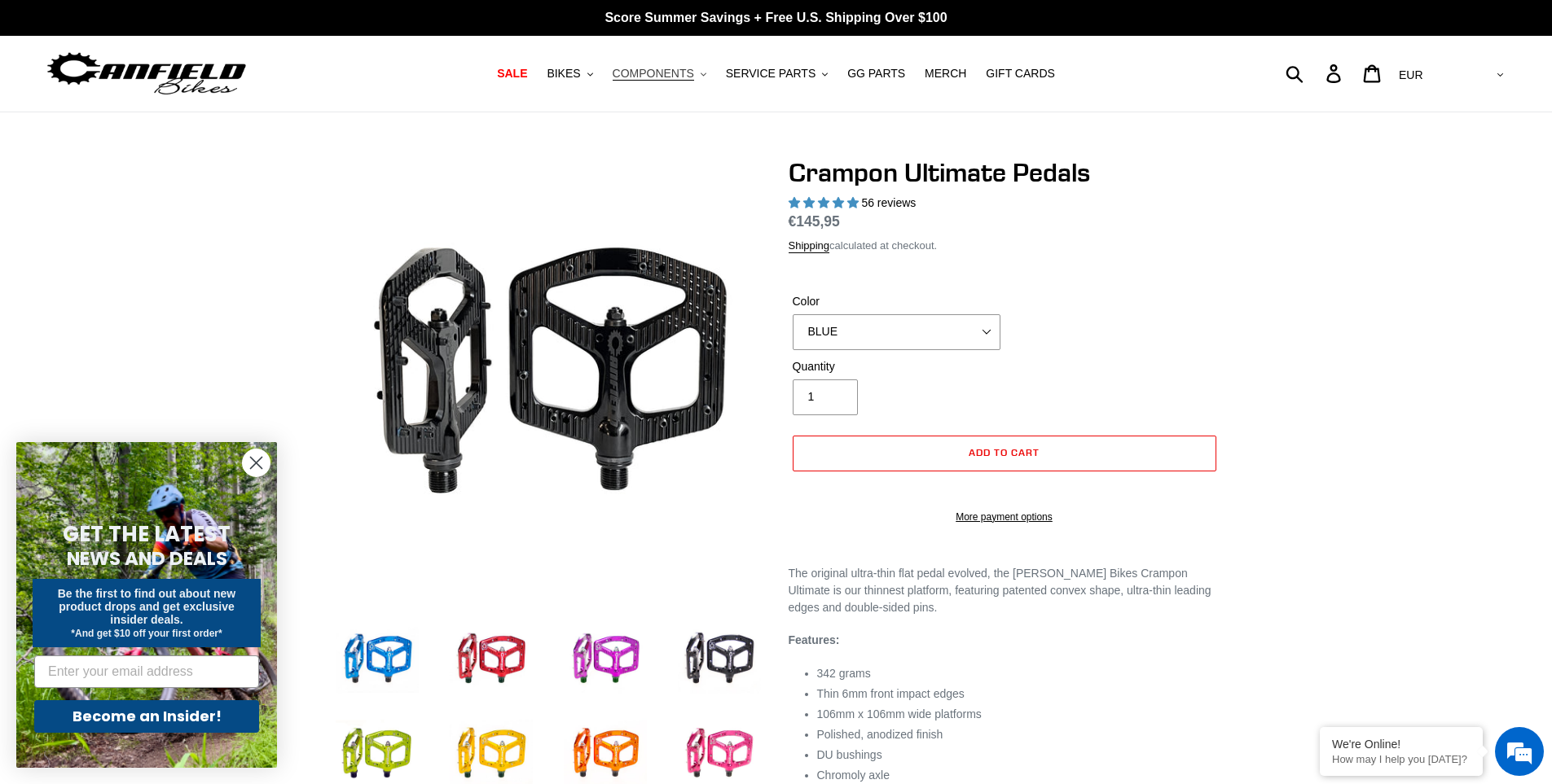
click at [694, 71] on span "COMPONENTS" at bounding box center [654, 73] width 82 height 14
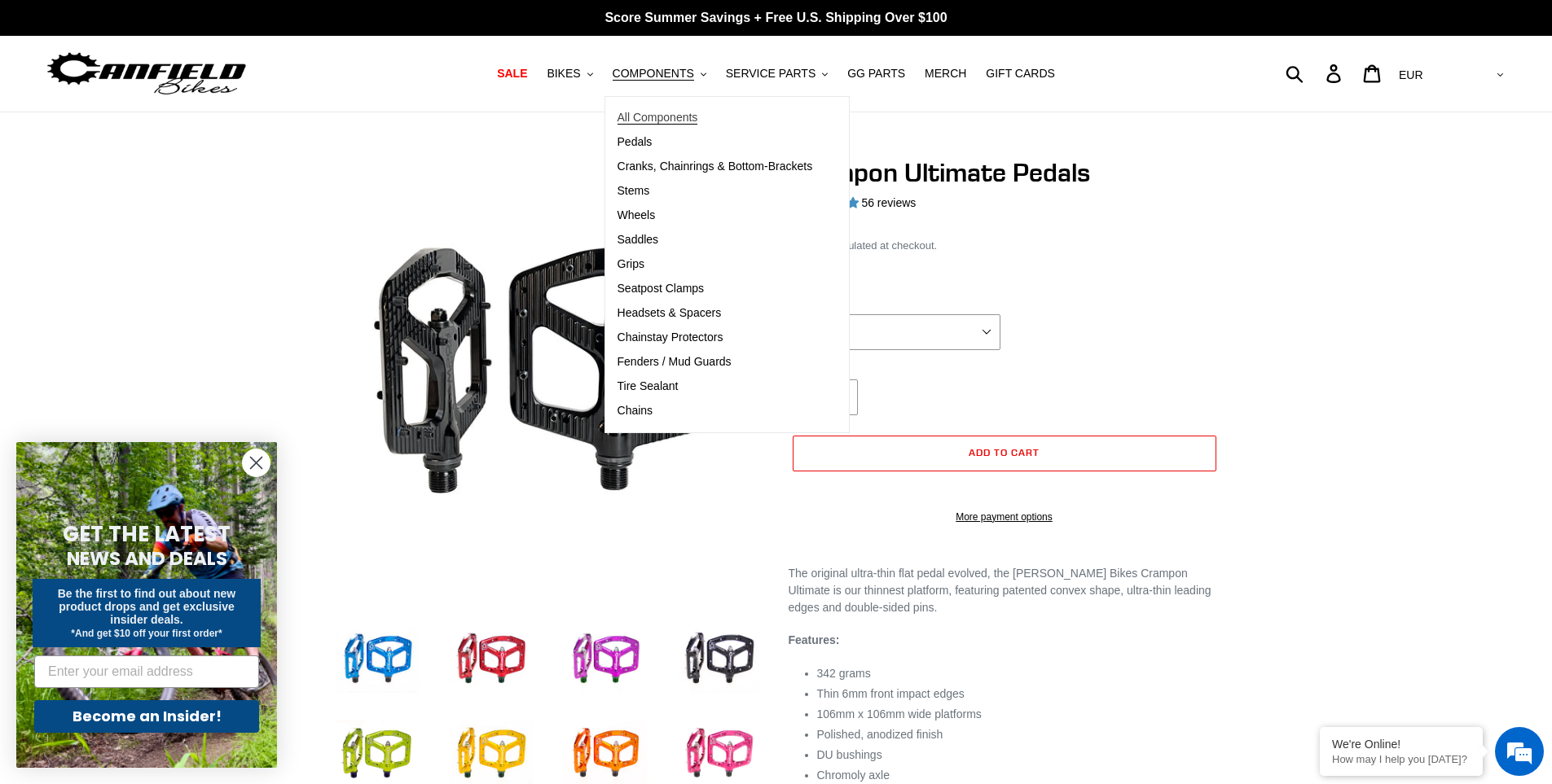
click at [676, 107] on link "All Components" at bounding box center [715, 118] width 220 height 25
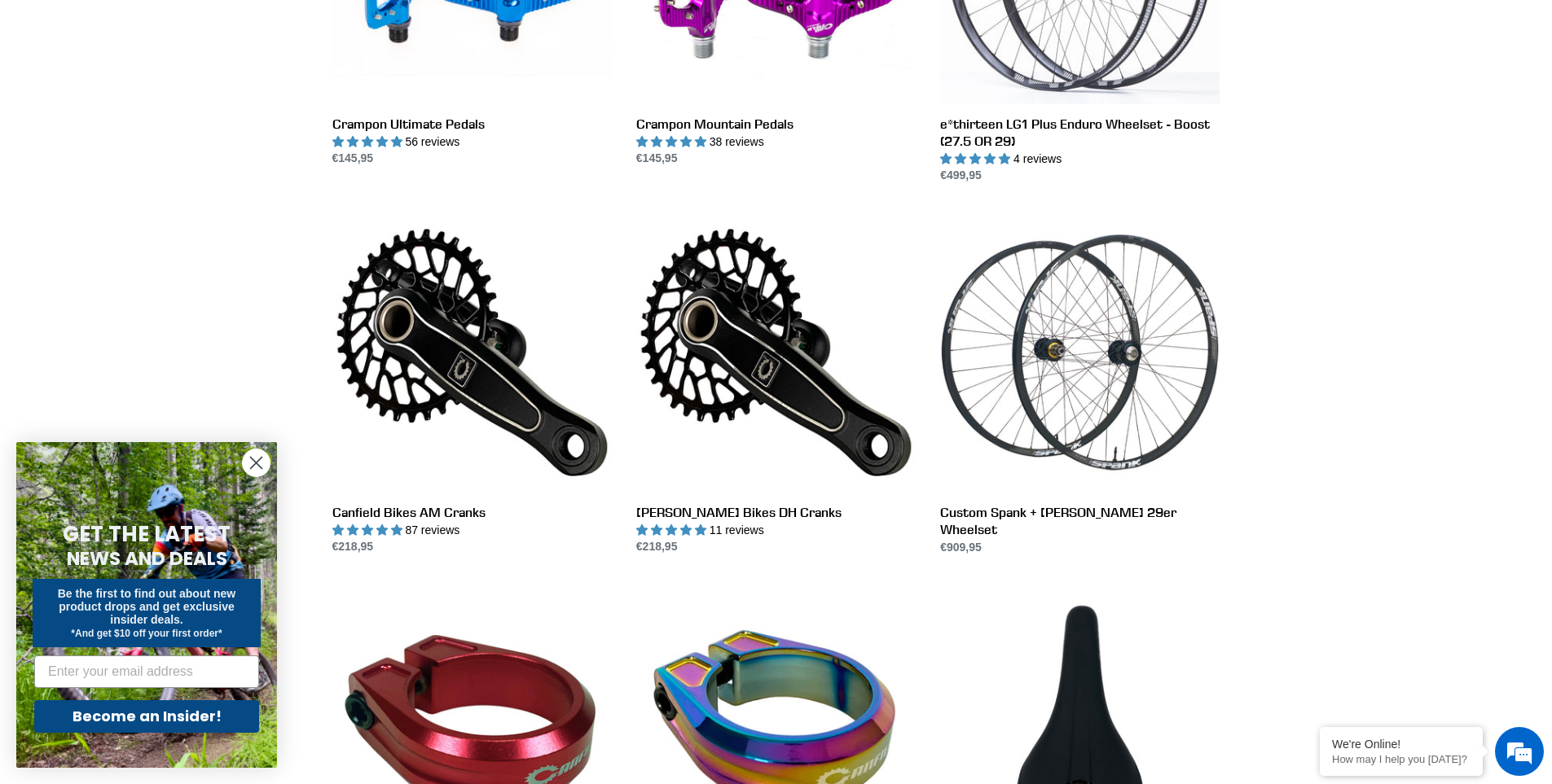
click at [251, 461] on circle "Close dialog" at bounding box center [256, 463] width 27 height 27
